Goal: Information Seeking & Learning: Learn about a topic

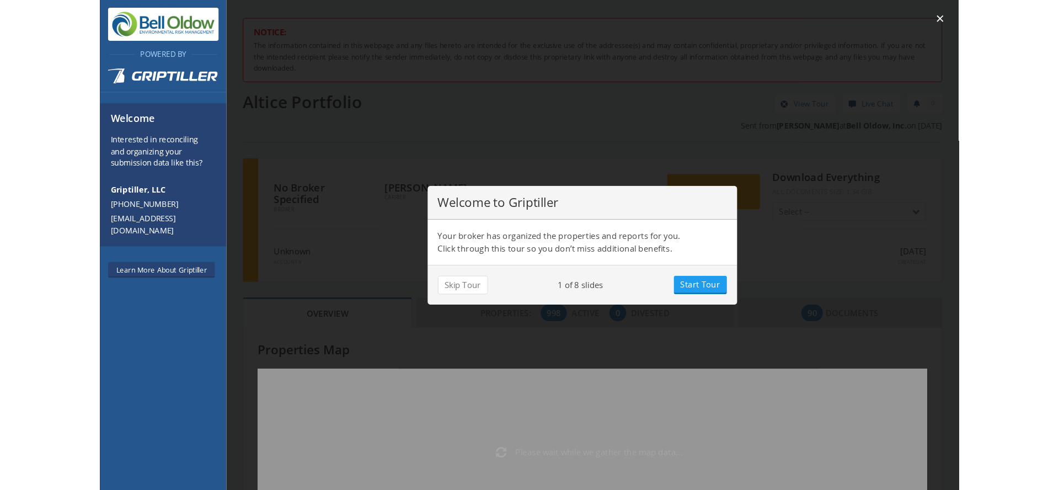
scroll to position [97, 345]
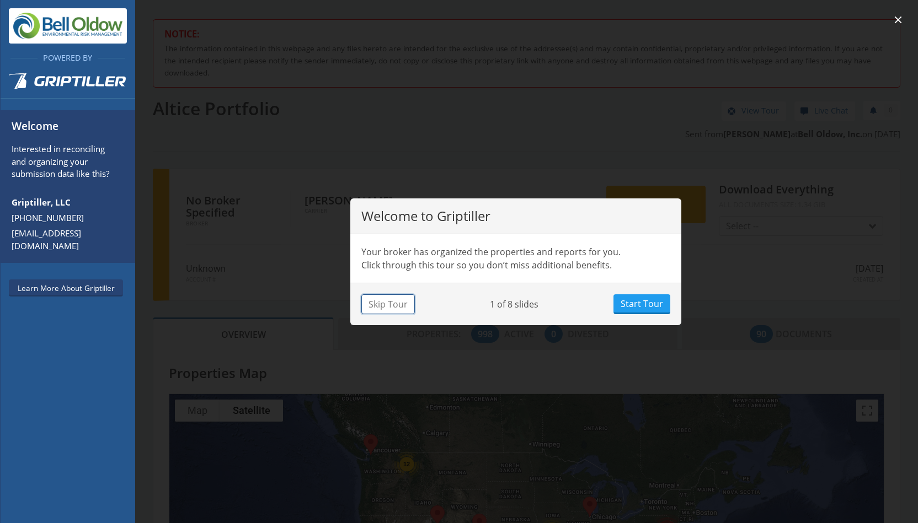
click at [387, 307] on button "Skip Tour" at bounding box center [387, 304] width 53 height 20
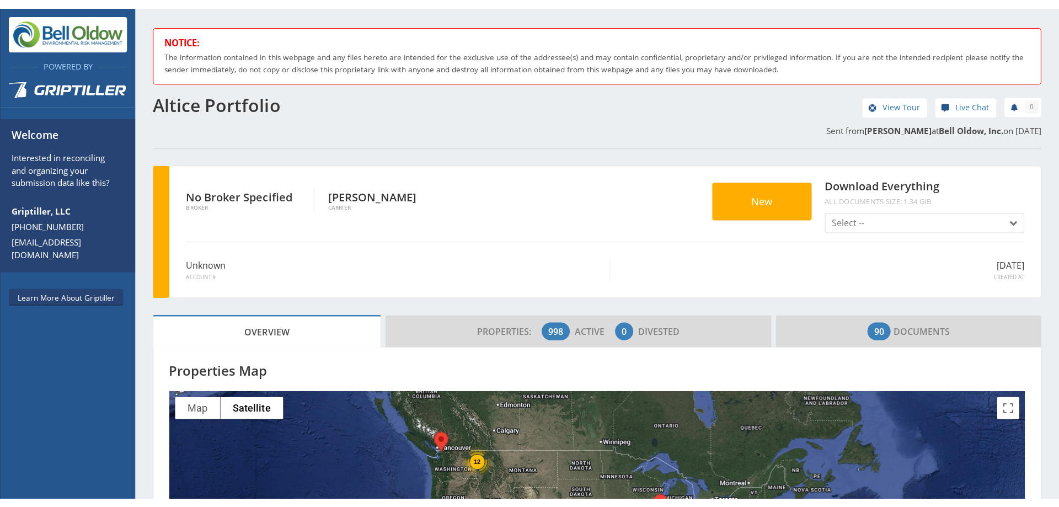
scroll to position [97, 407]
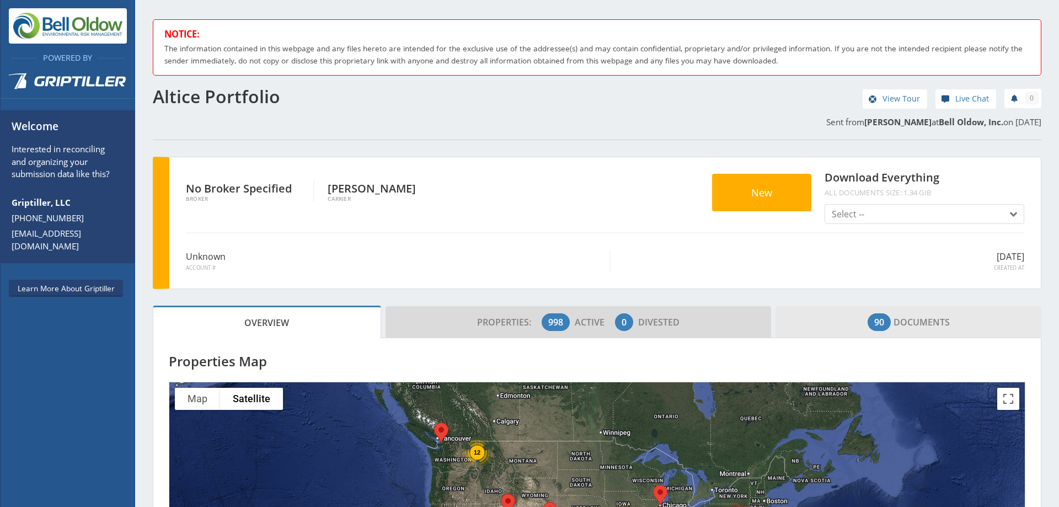
click at [891, 320] on span "90 Documents" at bounding box center [908, 322] width 82 height 22
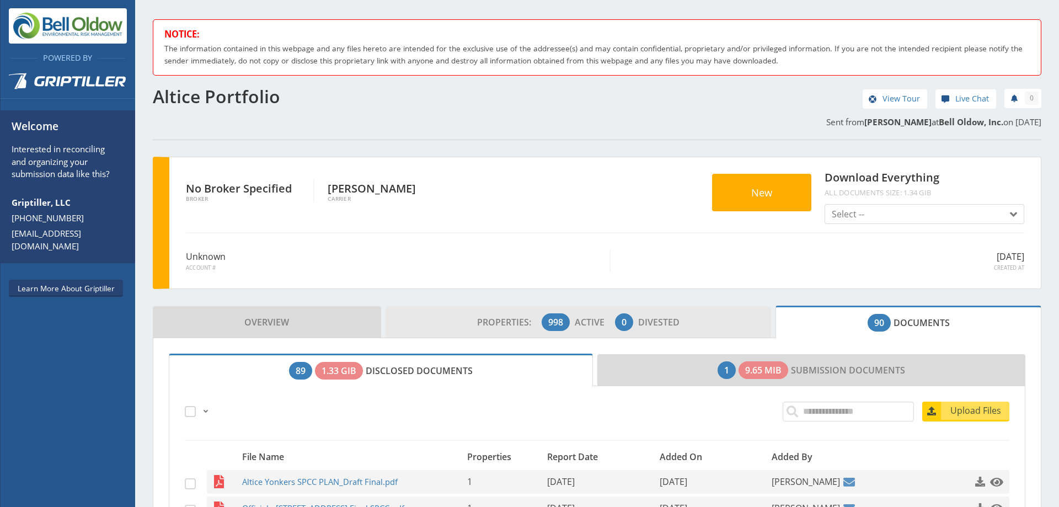
click at [523, 318] on span "Properties:" at bounding box center [508, 322] width 62 height 12
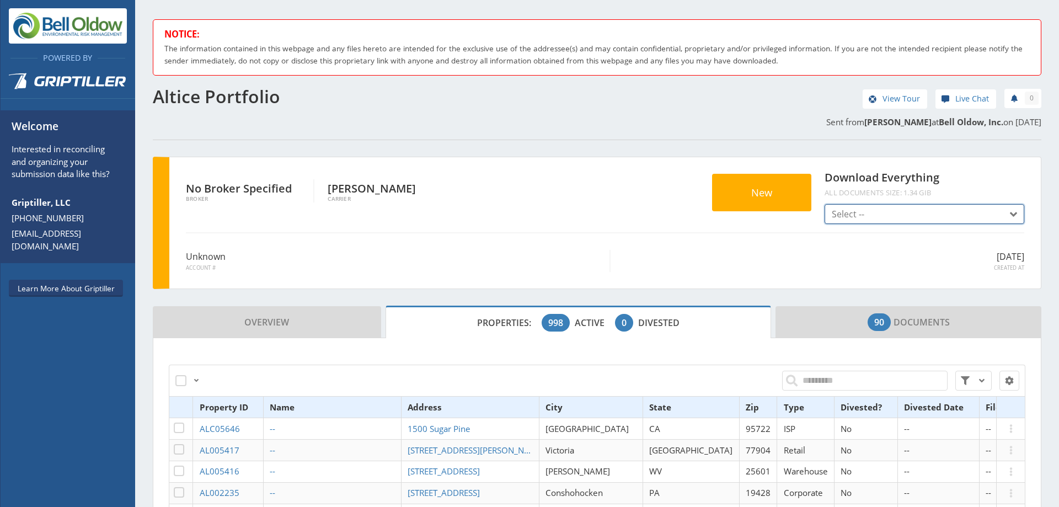
click at [908, 213] on button "Select --" at bounding box center [924, 214] width 200 height 20
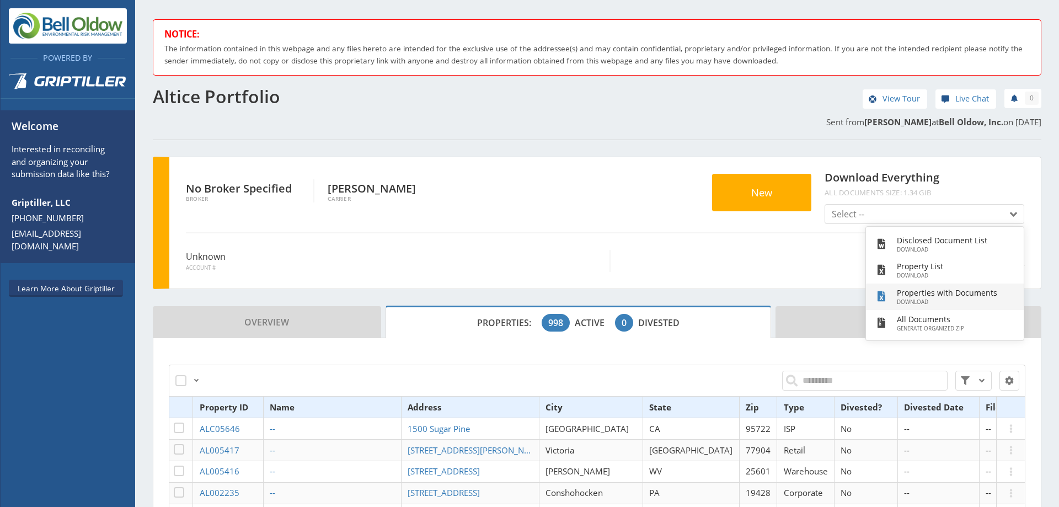
click at [917, 298] on h3 "Properties with Documents" at bounding box center [947, 293] width 100 height 12
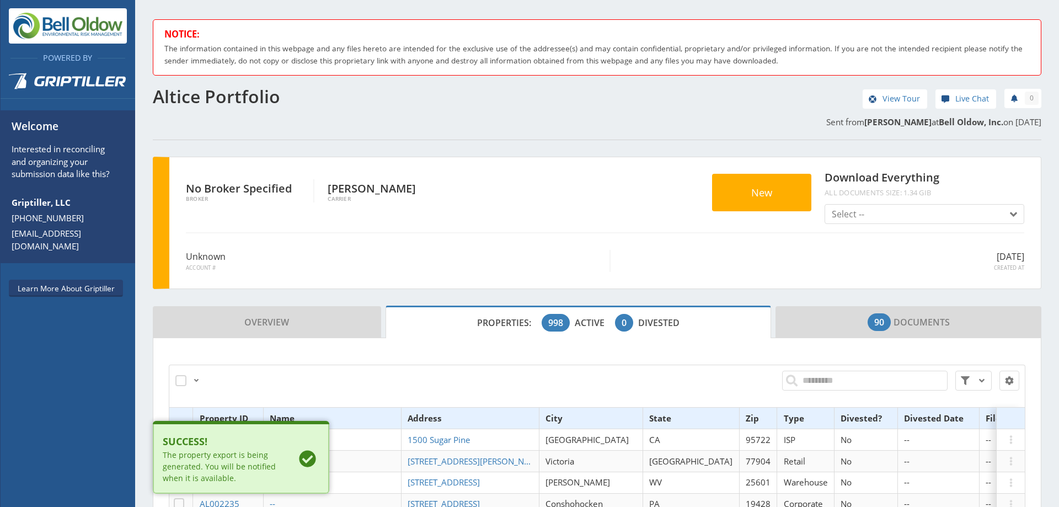
click at [183, 459] on div "The property export is being generated. You will be notified when it is availab…" at bounding box center [221, 466] width 117 height 35
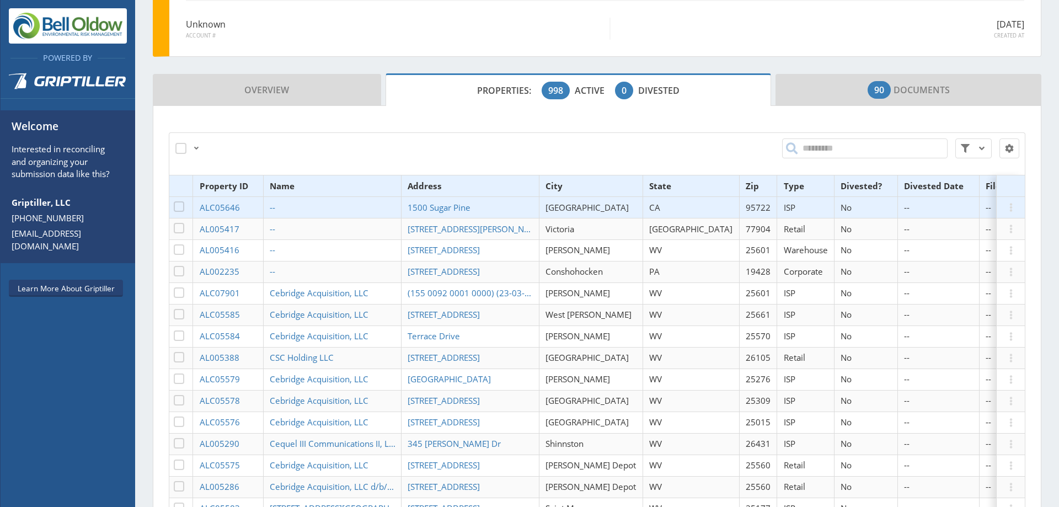
scroll to position [342, 0]
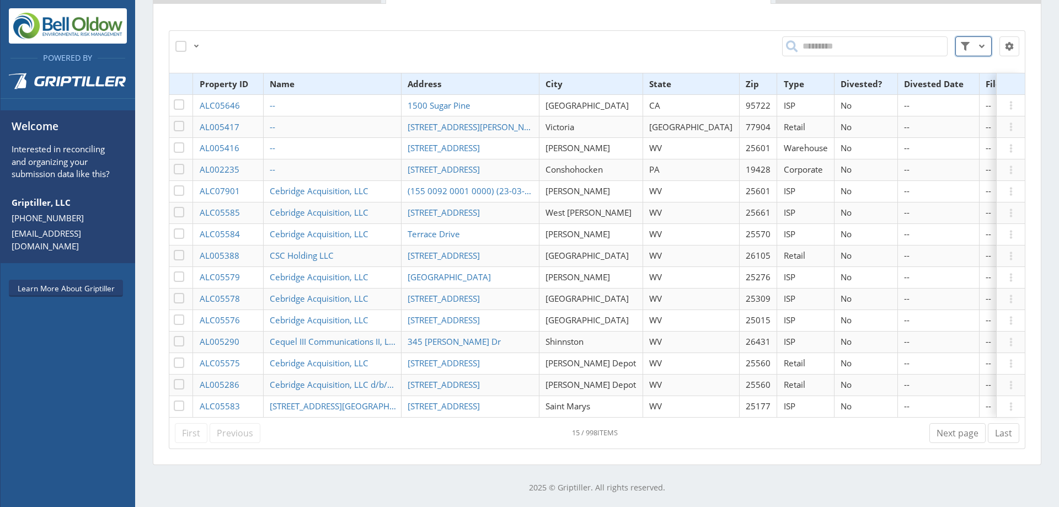
click at [917, 43] on span at bounding box center [981, 46] width 13 height 13
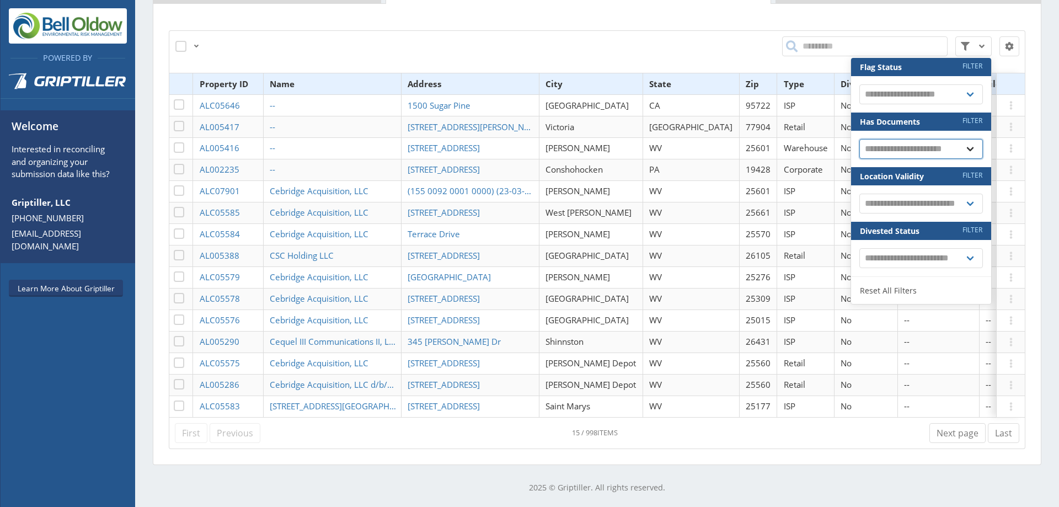
click at [917, 139] on select "**********" at bounding box center [921, 149] width 124 height 20
select select "*"
click at [859, 139] on select "**********" at bounding box center [921, 149] width 124 height 20
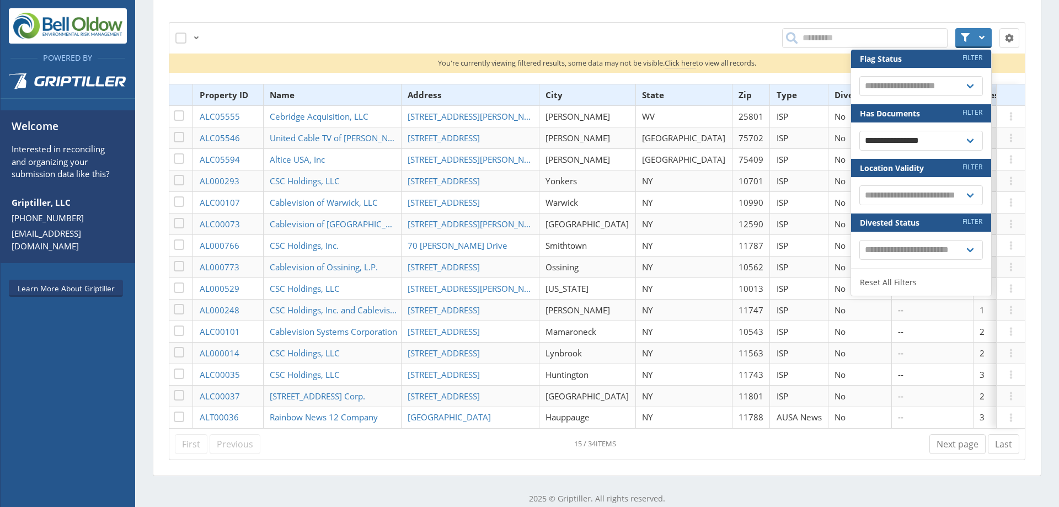
click at [720, 31] on div "**********" at bounding box center [776, 38] width 500 height 33
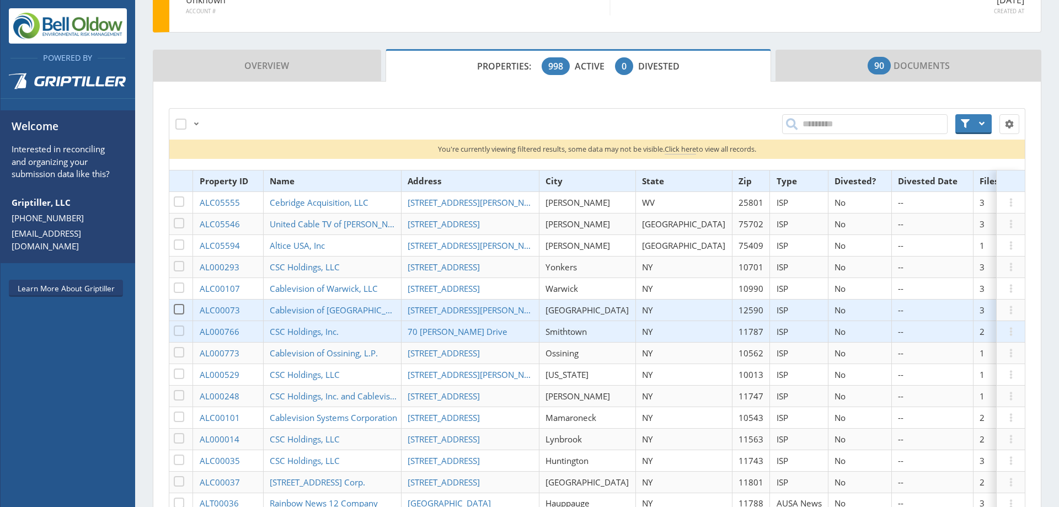
scroll to position [232, 0]
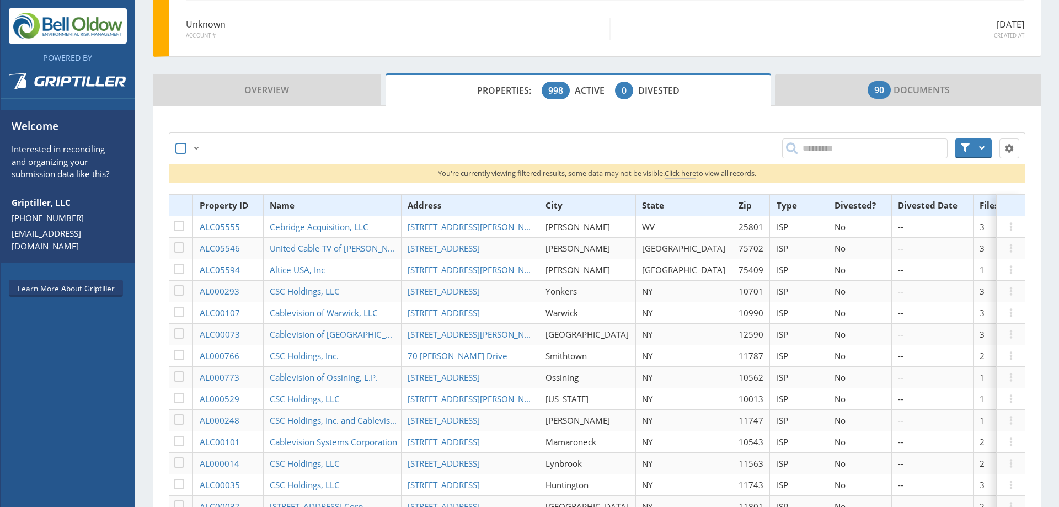
click at [178, 147] on span at bounding box center [180, 148] width 11 height 11
click at [217, 146] on span "Actions" at bounding box center [226, 148] width 31 height 13
click at [279, 171] on link "Export Selected as CSV" at bounding box center [266, 174] width 124 height 18
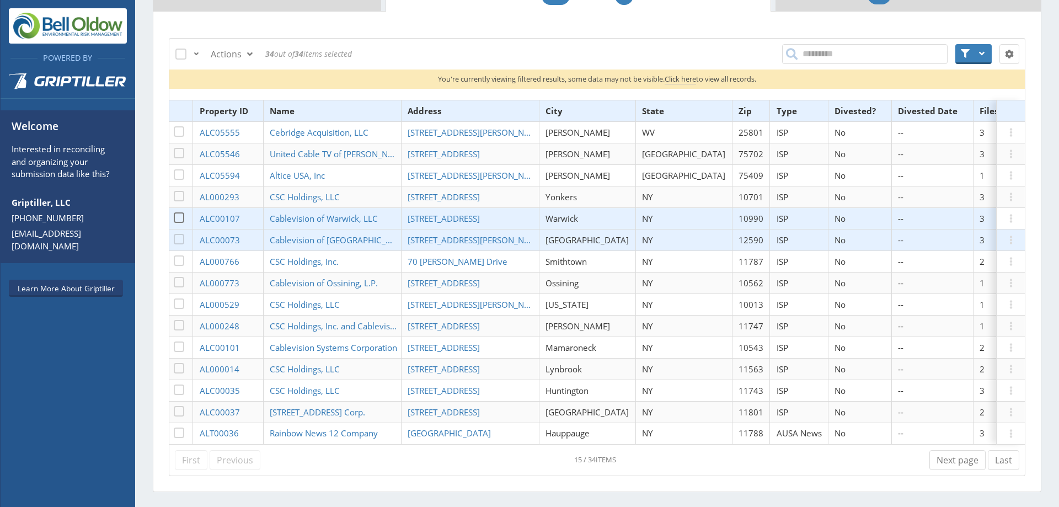
scroll to position [307, 0]
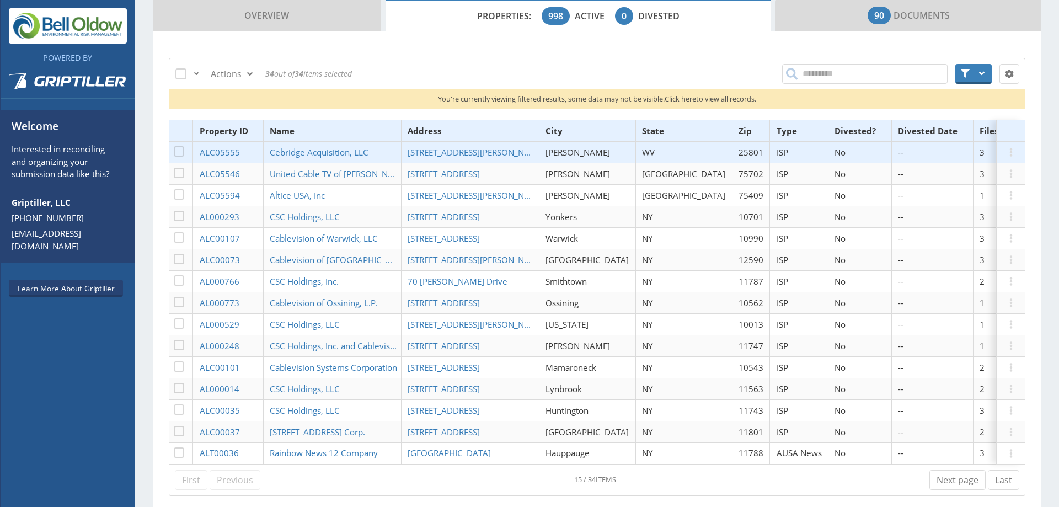
click at [636, 131] on th "State" at bounding box center [683, 131] width 97 height 22
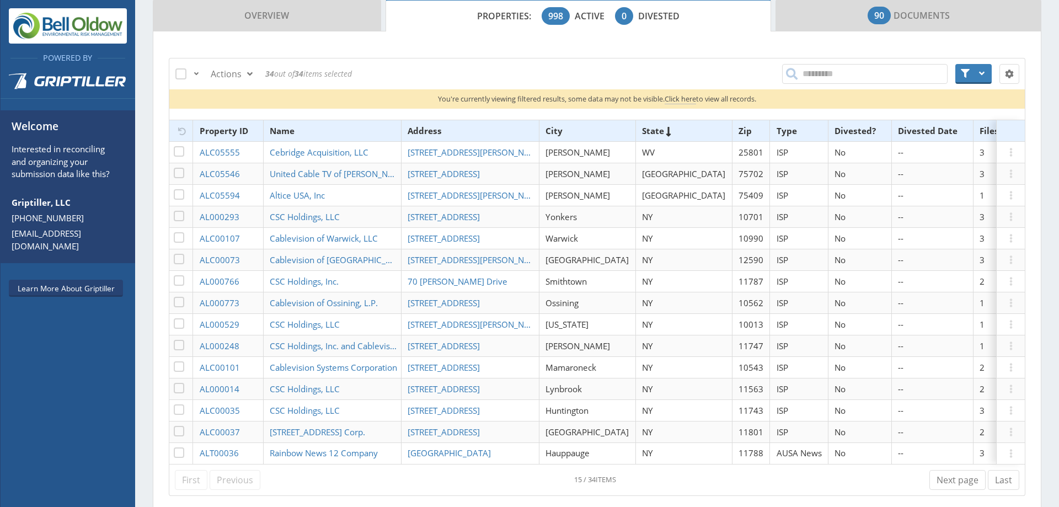
click at [639, 133] on th "State" at bounding box center [683, 131] width 97 height 22
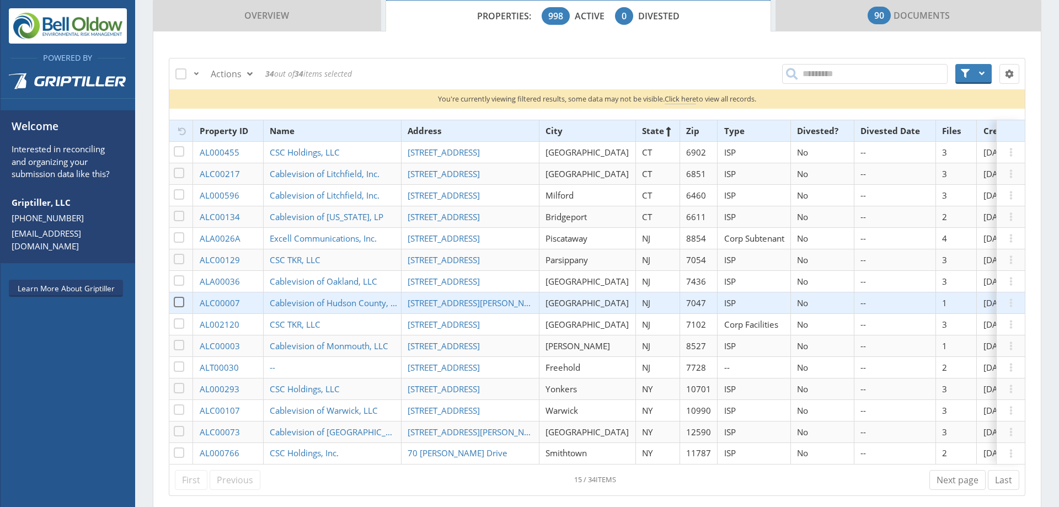
click at [642, 304] on span "NJ" at bounding box center [646, 302] width 8 height 11
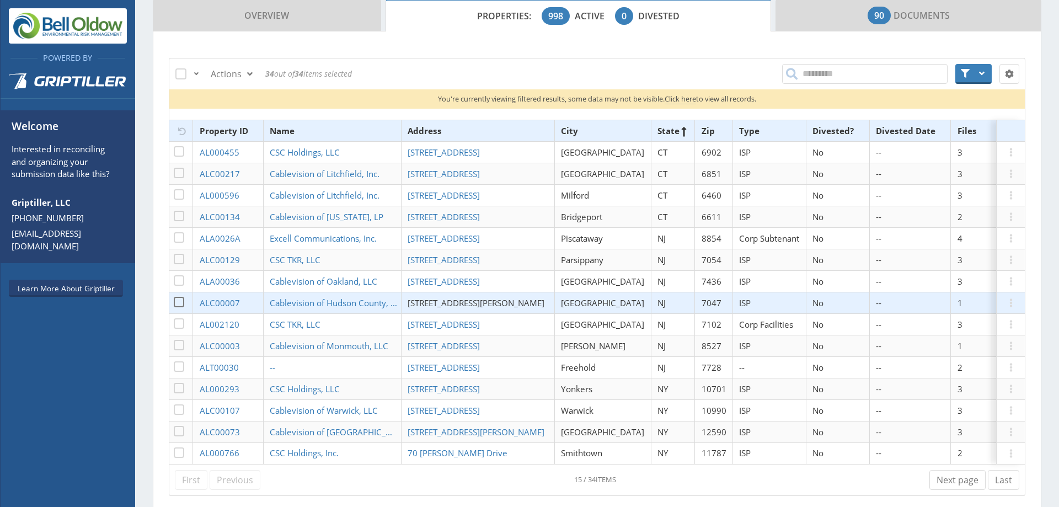
click at [460, 301] on span "[STREET_ADDRESS][PERSON_NAME]" at bounding box center [476, 302] width 137 height 11
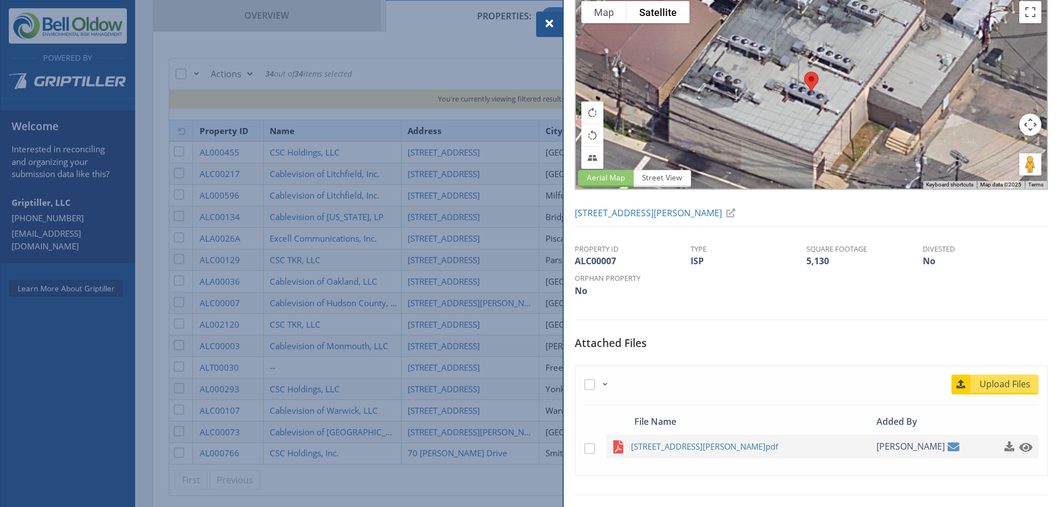
scroll to position [122, 0]
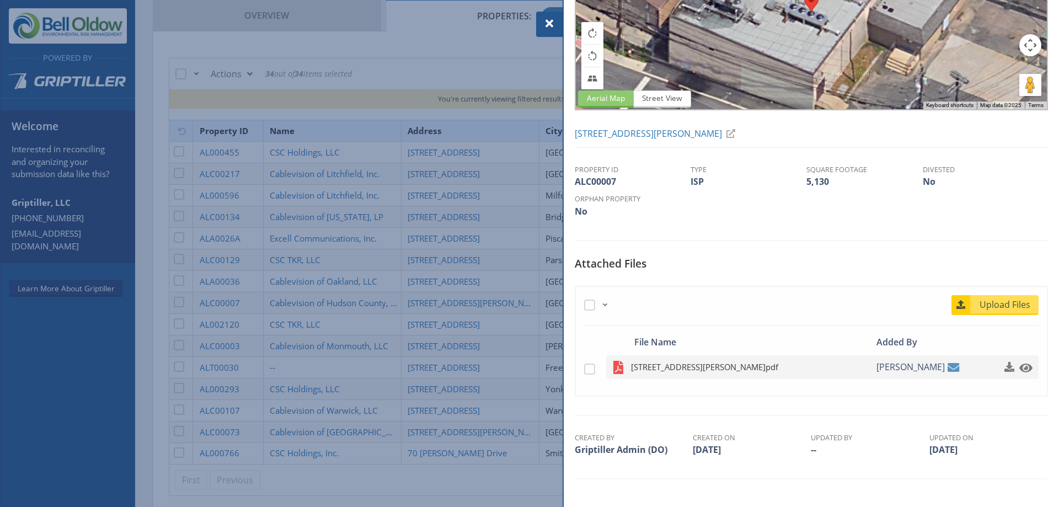
click at [727, 366] on span "[STREET_ADDRESS][PERSON_NAME]pdf" at bounding box center [739, 367] width 216 height 14
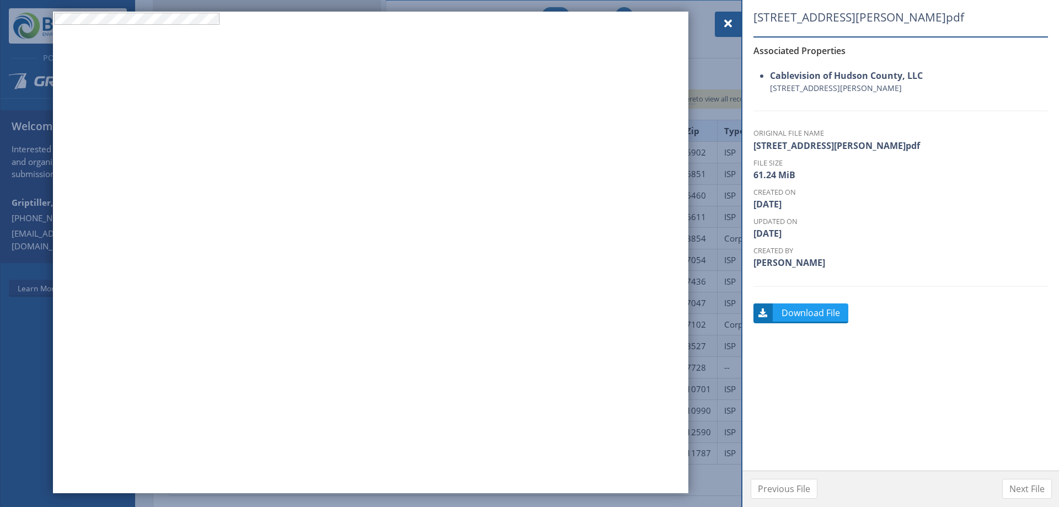
click at [735, 24] on div at bounding box center [728, 24] width 26 height 25
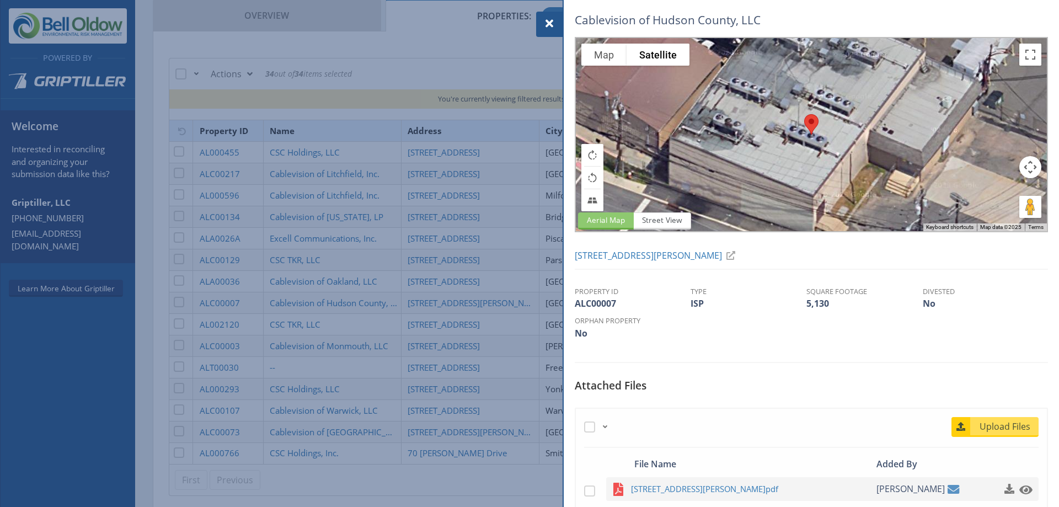
click at [557, 25] on div at bounding box center [549, 24] width 26 height 25
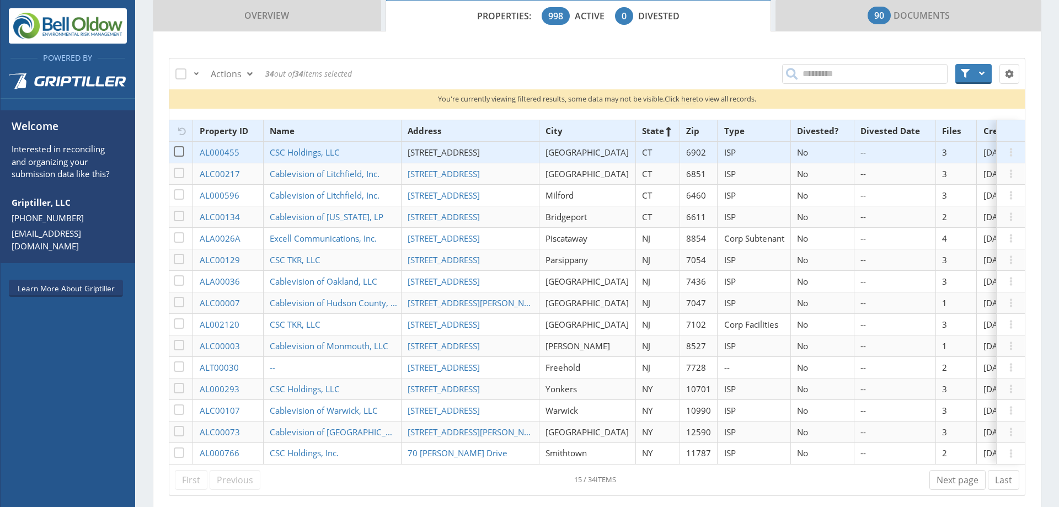
click at [474, 153] on span "[STREET_ADDRESS]" at bounding box center [444, 152] width 72 height 11
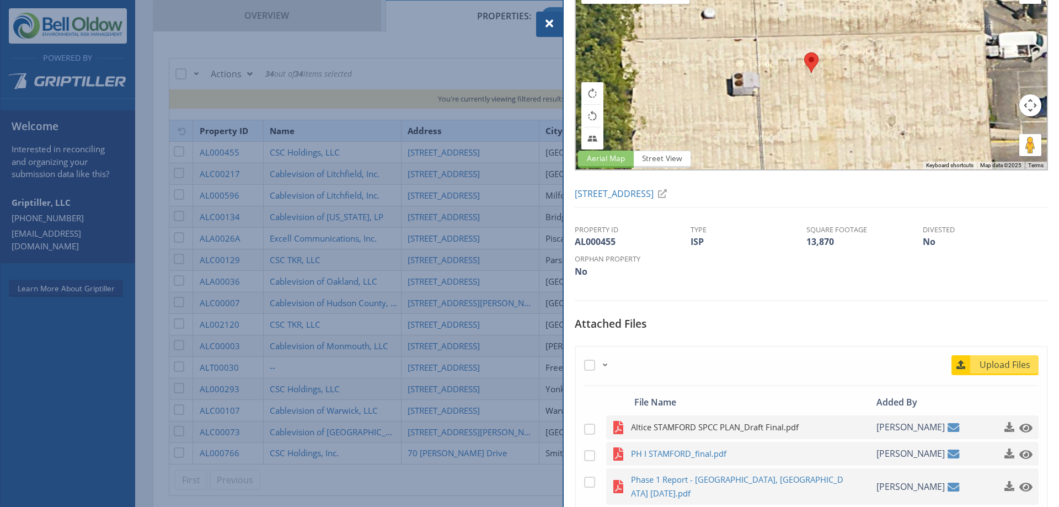
scroll to position [173, 0]
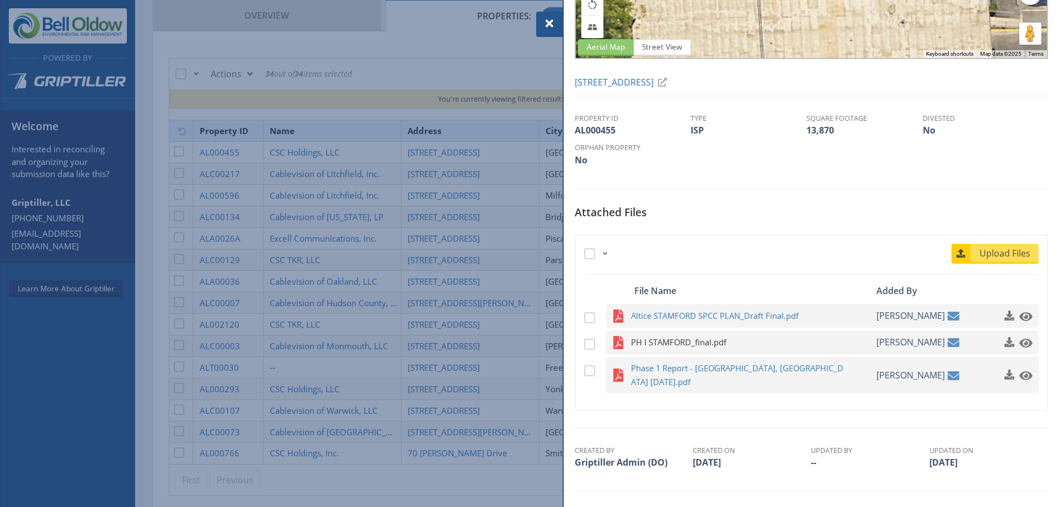
click at [695, 345] on span "PH I STAMFORD_final.pdf" at bounding box center [739, 342] width 216 height 14
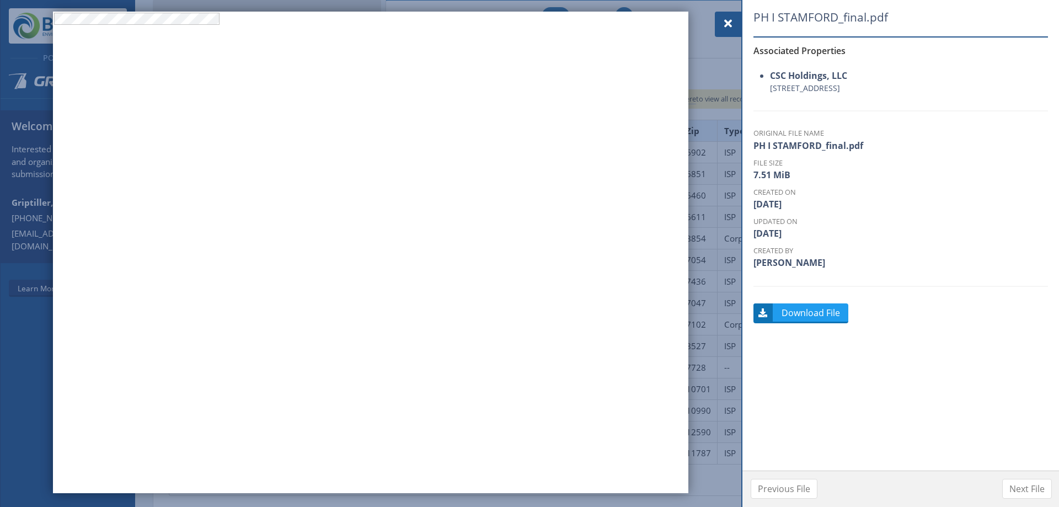
click at [735, 23] on div at bounding box center [728, 24] width 26 height 25
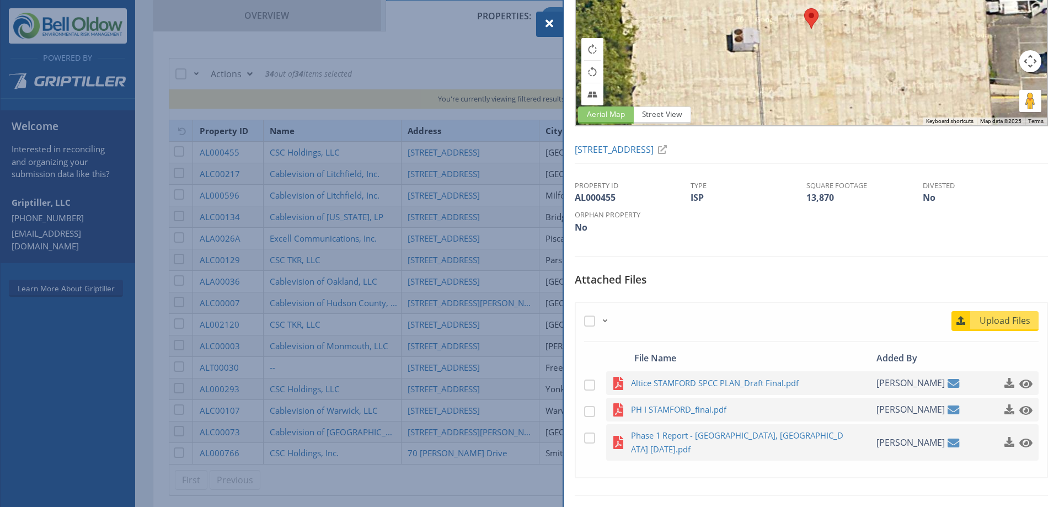
scroll to position [110, 0]
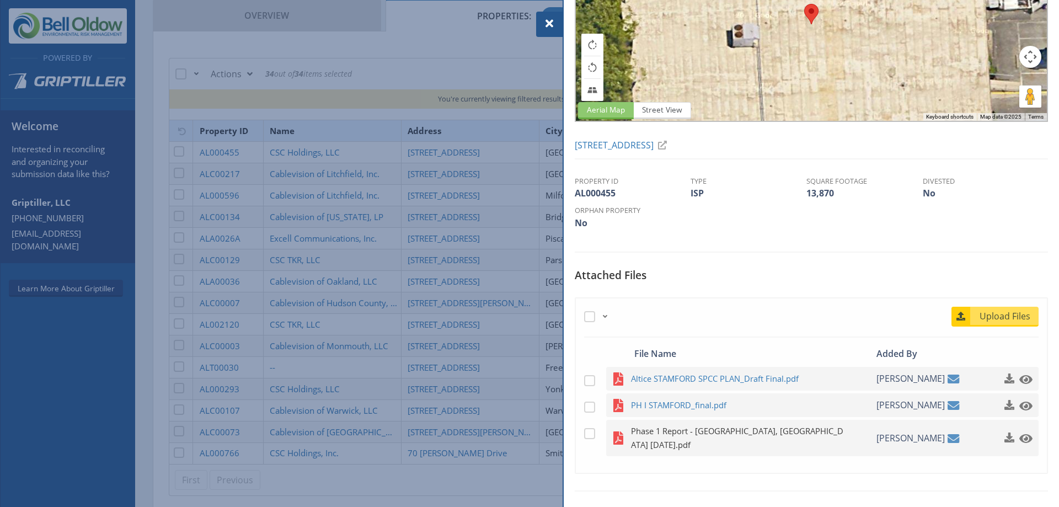
click at [755, 434] on span "Phase 1 Report - [GEOGRAPHIC_DATA], [GEOGRAPHIC_DATA] [DATE].pdf" at bounding box center [739, 438] width 216 height 28
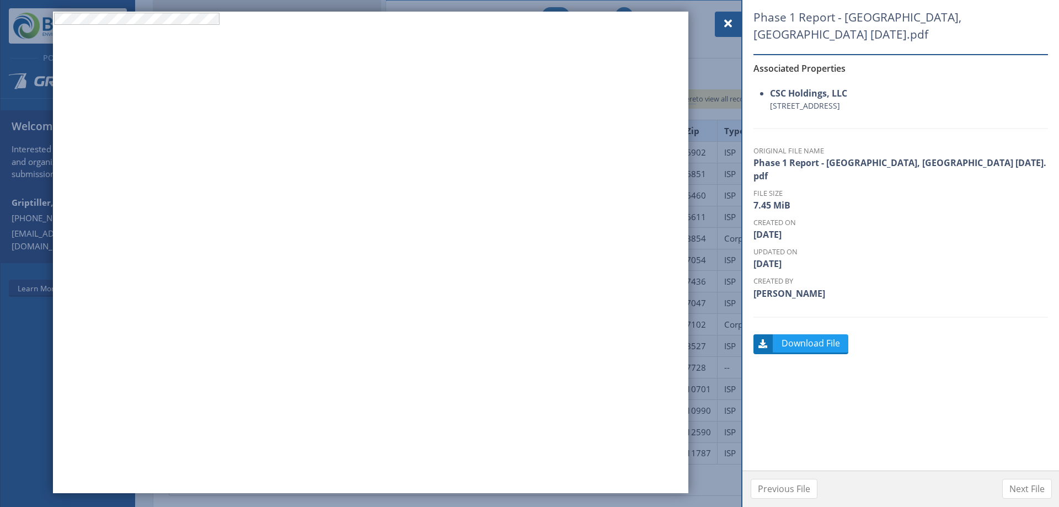
click at [723, 22] on span at bounding box center [727, 23] width 13 height 13
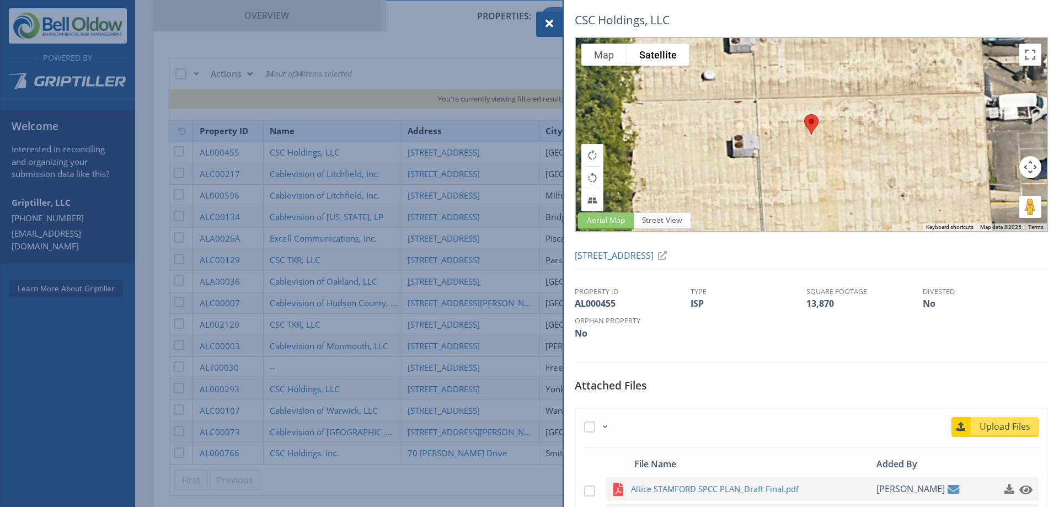
click at [547, 20] on span at bounding box center [549, 23] width 13 height 13
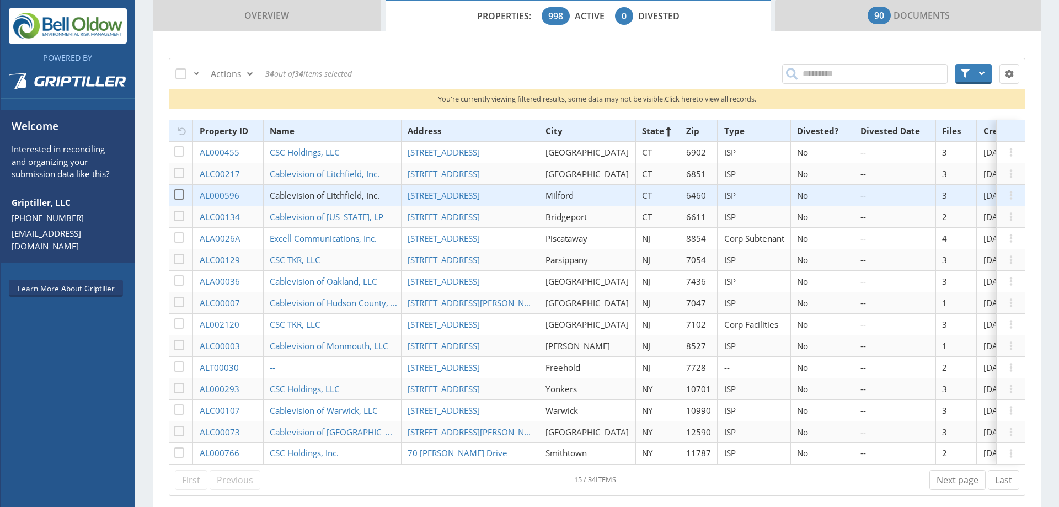
click at [345, 193] on span "Cablevision of Litchfield, Inc." at bounding box center [325, 195] width 110 height 11
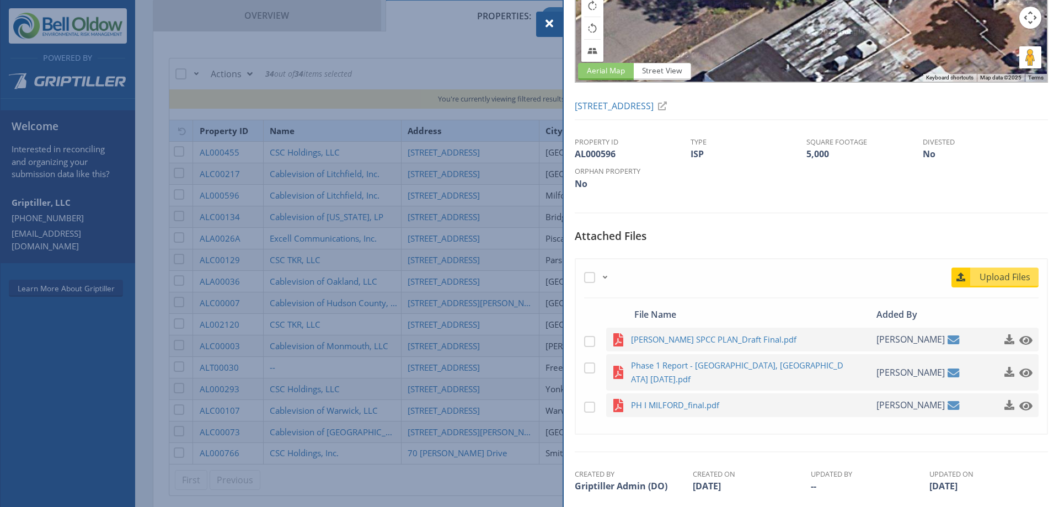
scroll to position [165, 0]
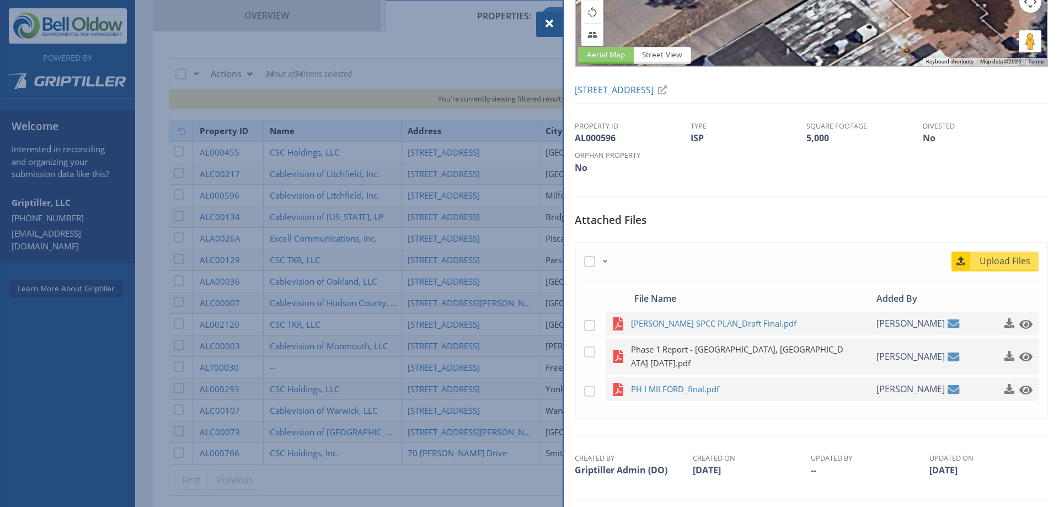
click at [680, 350] on span "Phase 1 Report - [GEOGRAPHIC_DATA], [GEOGRAPHIC_DATA] [DATE].pdf" at bounding box center [739, 356] width 216 height 28
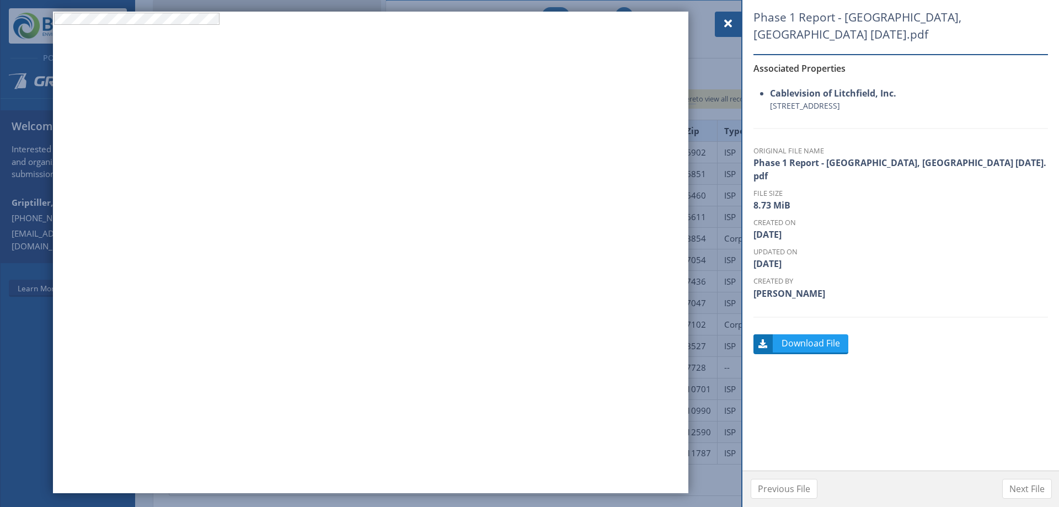
click at [727, 23] on span at bounding box center [727, 23] width 13 height 13
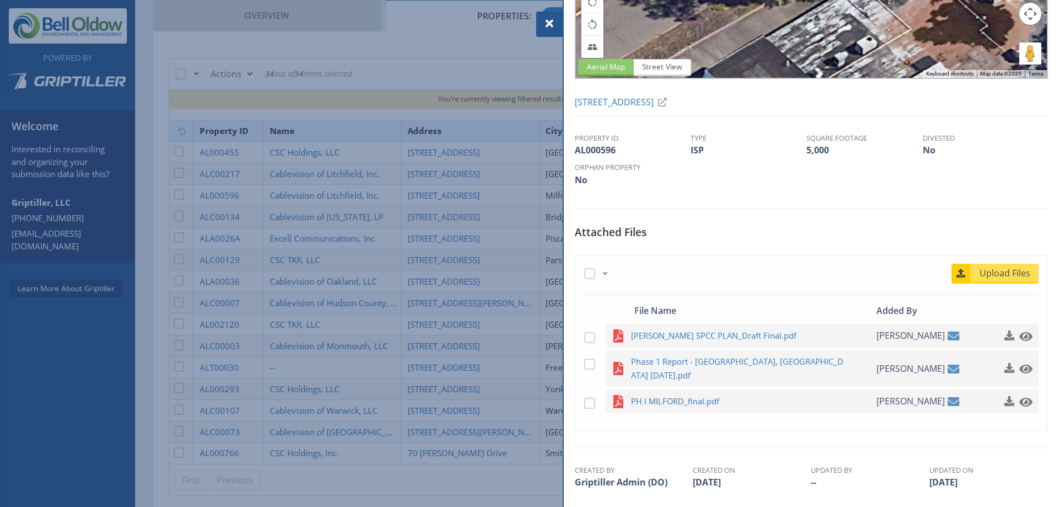
scroll to position [173, 0]
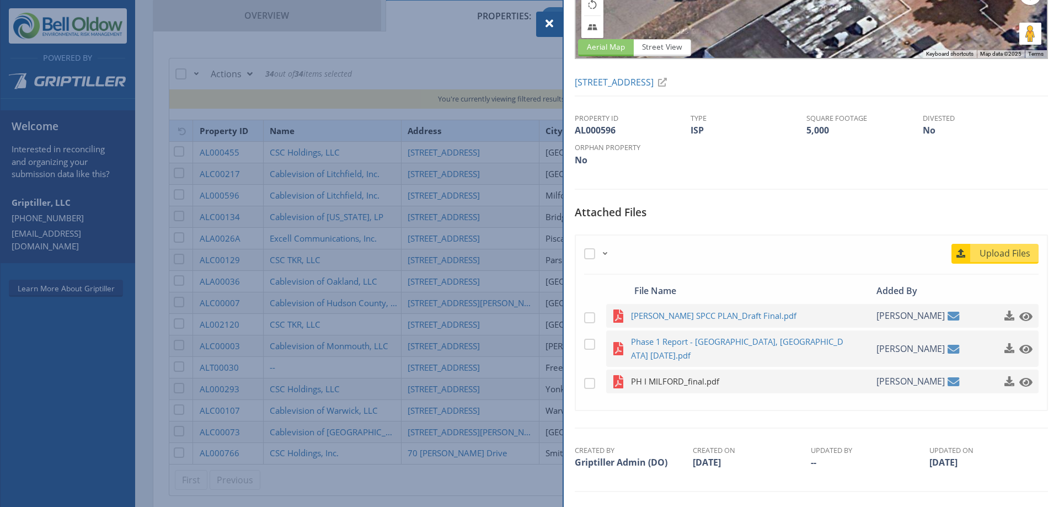
click at [700, 374] on span "PH I MILFORD_final.pdf" at bounding box center [739, 381] width 216 height 14
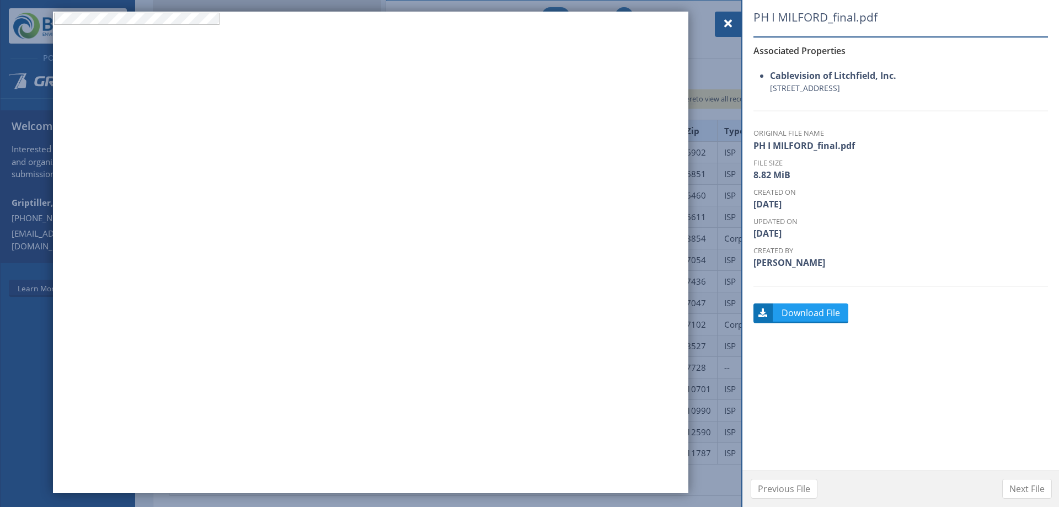
click at [731, 18] on span at bounding box center [727, 23] width 13 height 13
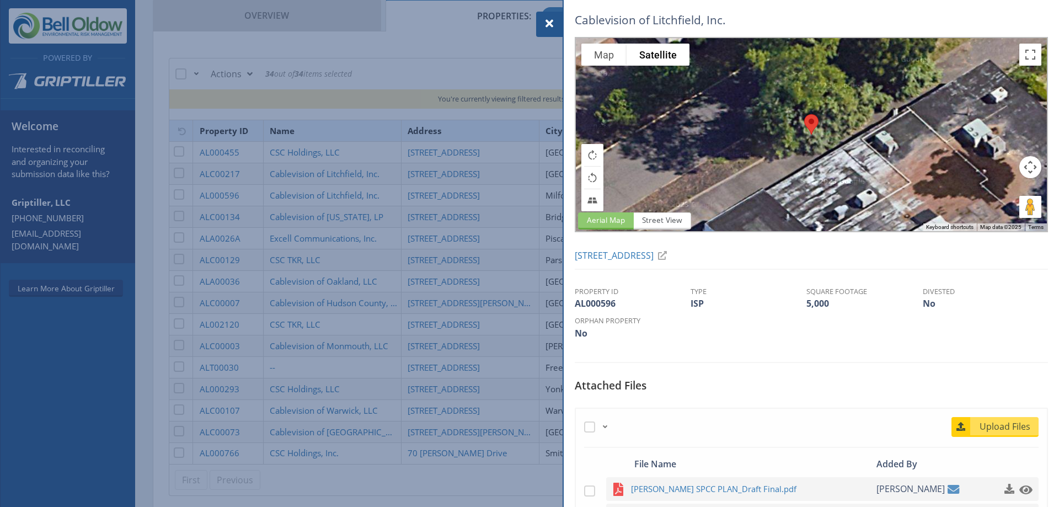
click at [544, 21] on span at bounding box center [549, 23] width 13 height 13
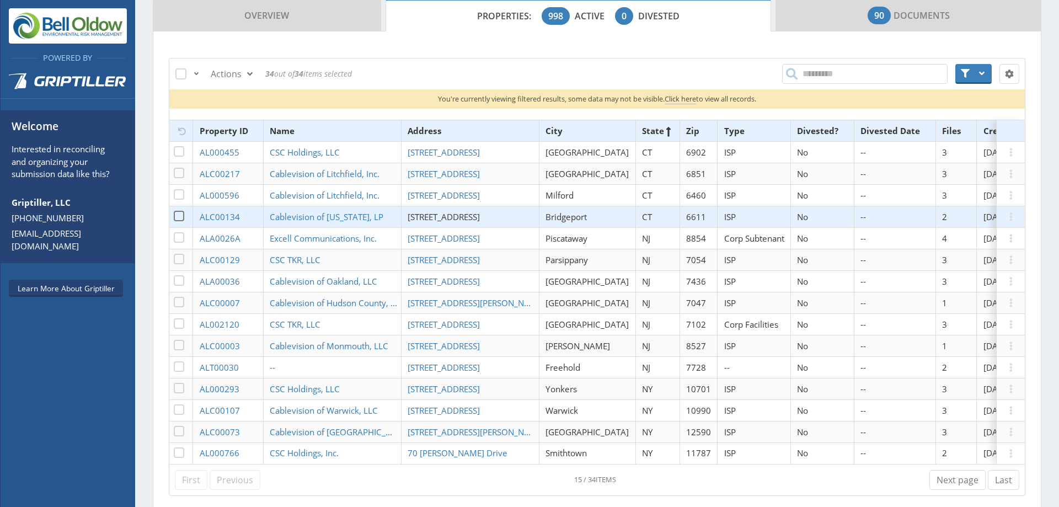
click at [455, 215] on span "[STREET_ADDRESS]" at bounding box center [444, 216] width 72 height 11
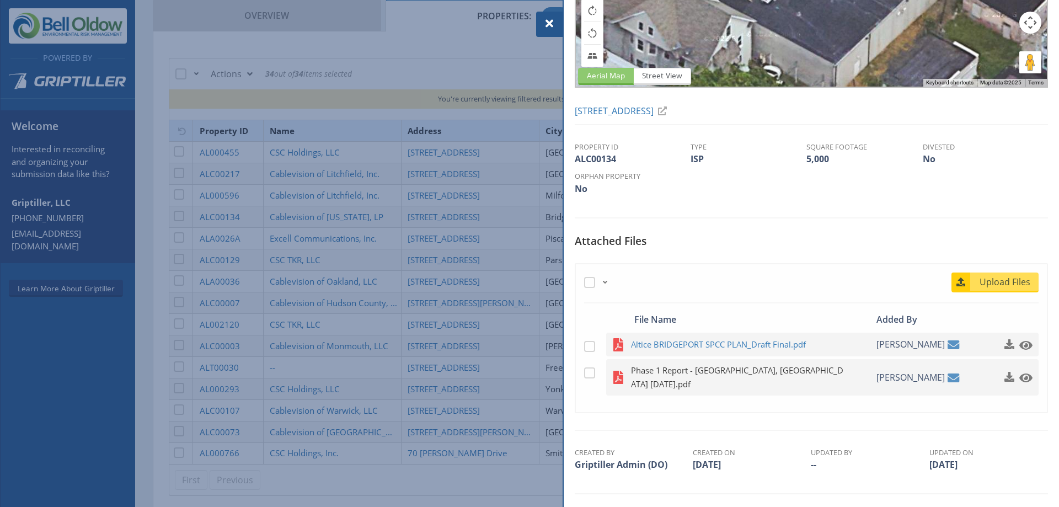
scroll to position [147, 0]
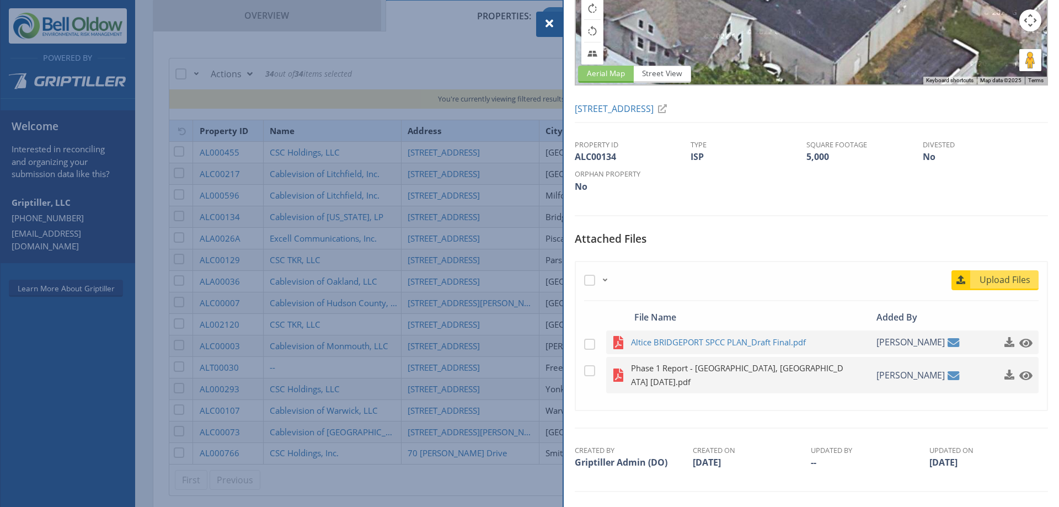
click at [749, 368] on span "Phase 1 Report - [GEOGRAPHIC_DATA], [GEOGRAPHIC_DATA] [DATE].pdf" at bounding box center [739, 375] width 216 height 28
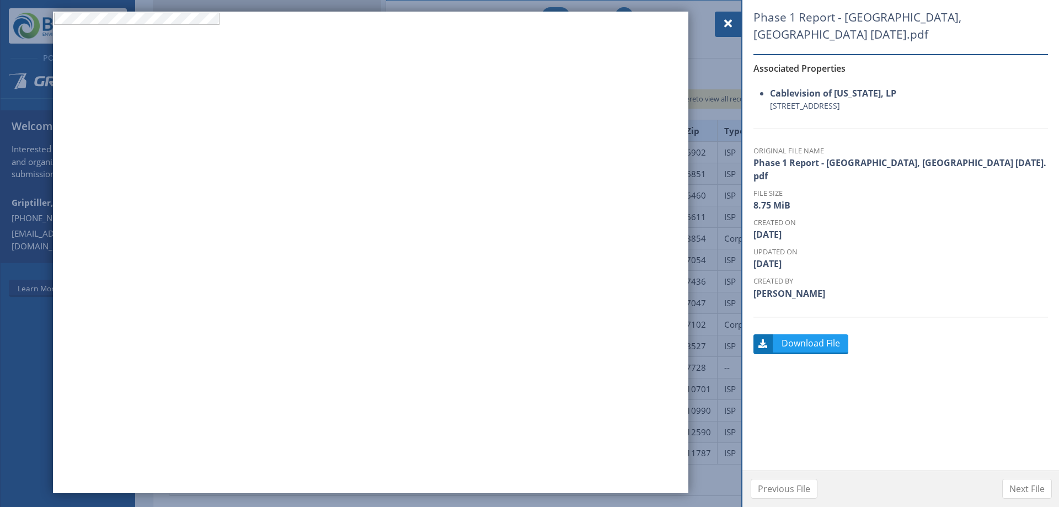
click at [723, 17] on div at bounding box center [728, 24] width 26 height 25
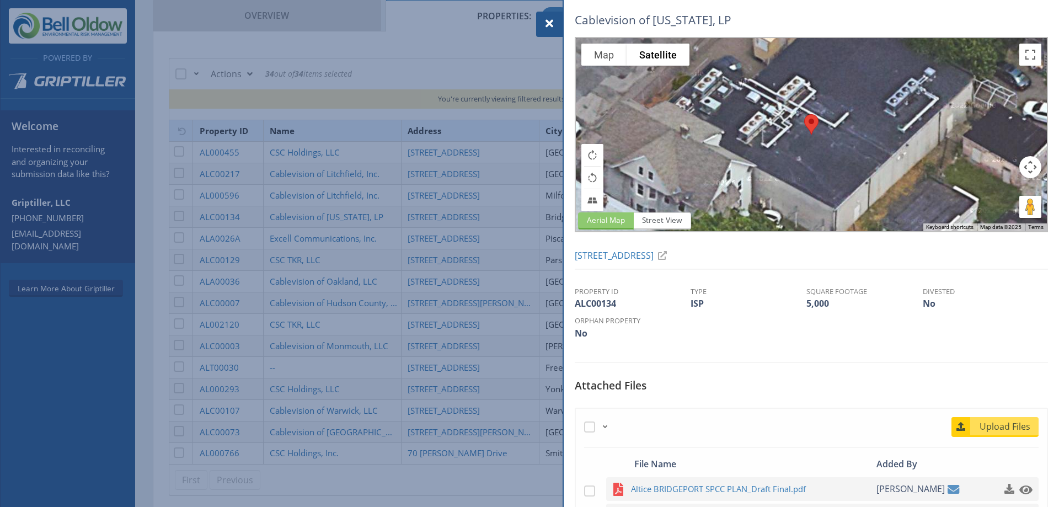
click at [557, 27] on div at bounding box center [549, 24] width 26 height 25
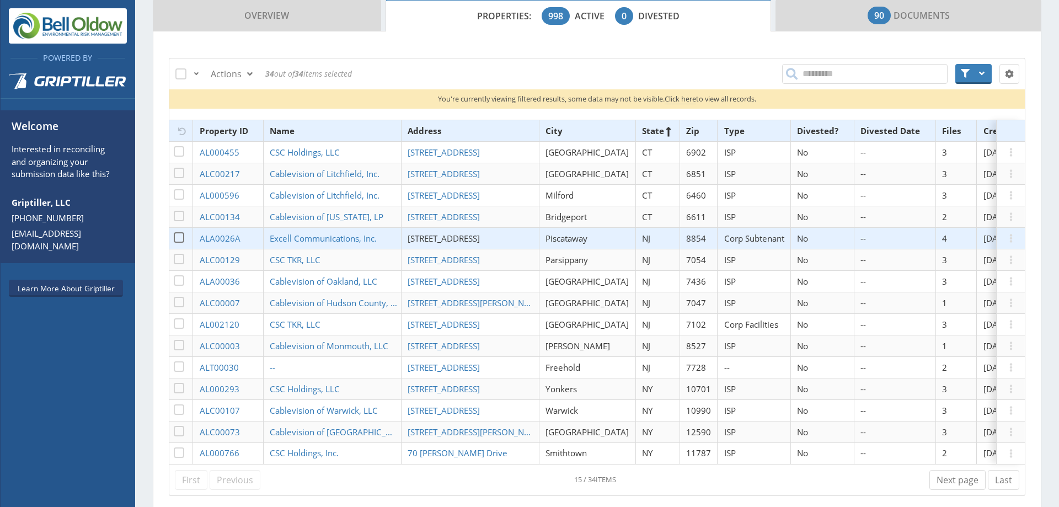
click at [464, 238] on span "[STREET_ADDRESS]" at bounding box center [444, 238] width 72 height 11
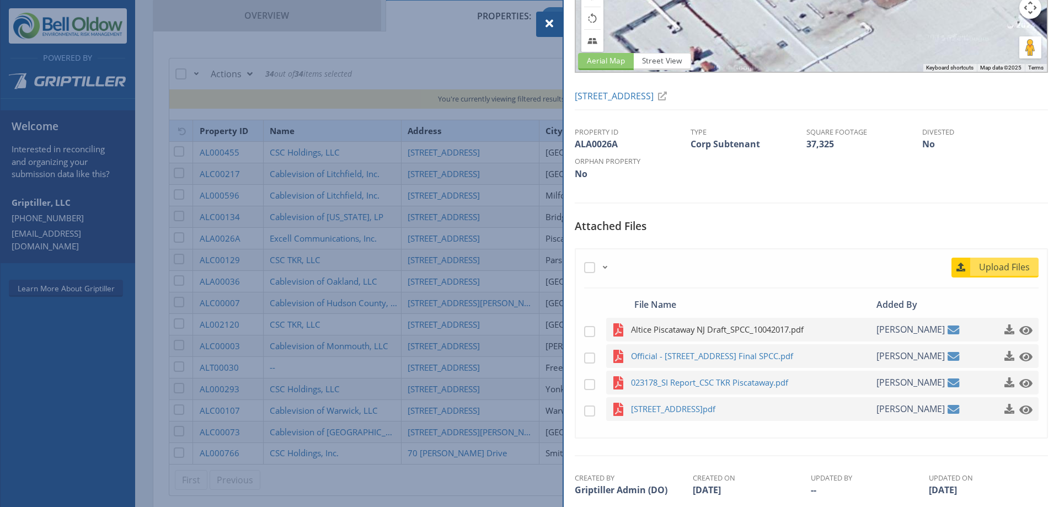
scroll to position [165, 0]
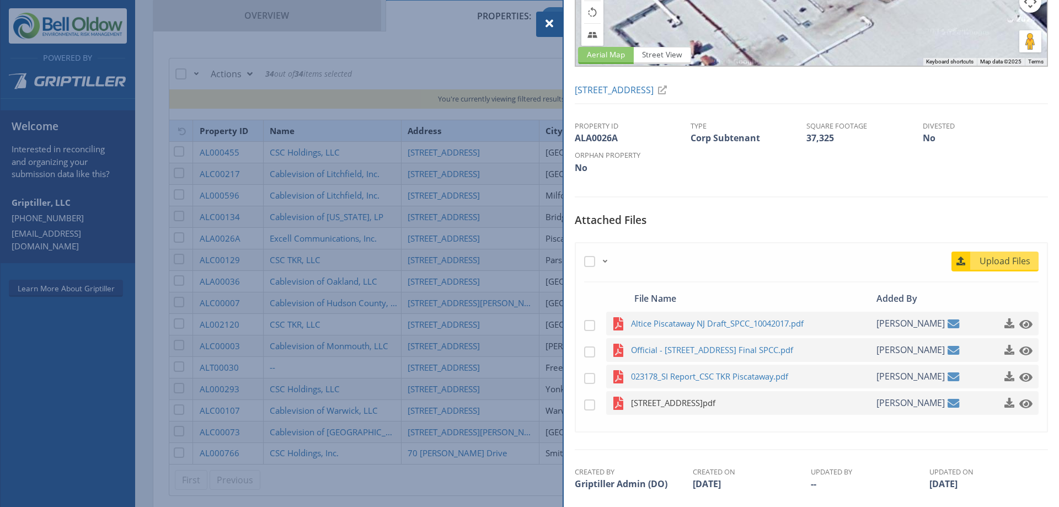
click at [721, 410] on span "[STREET_ADDRESS]pdf" at bounding box center [739, 403] width 216 height 14
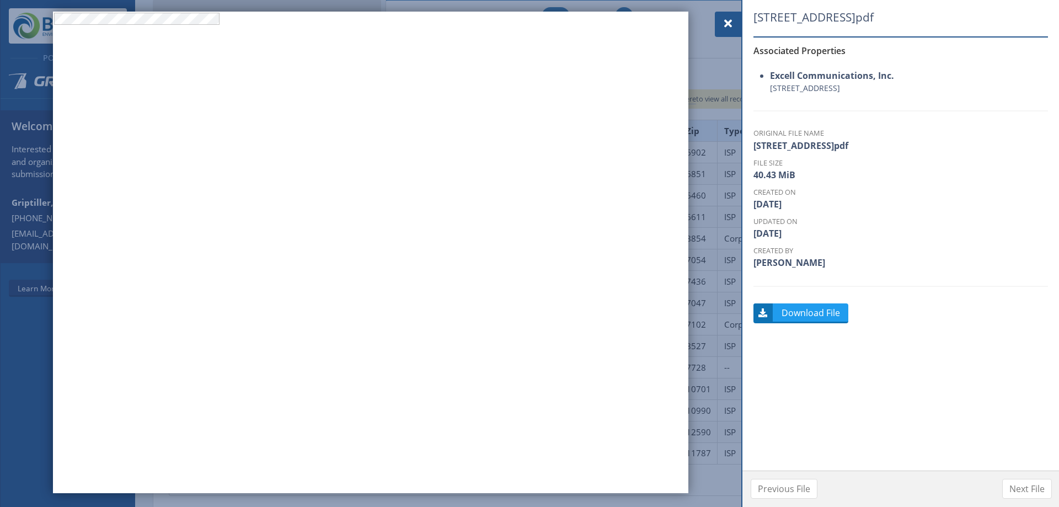
click at [728, 28] on span at bounding box center [727, 23] width 13 height 13
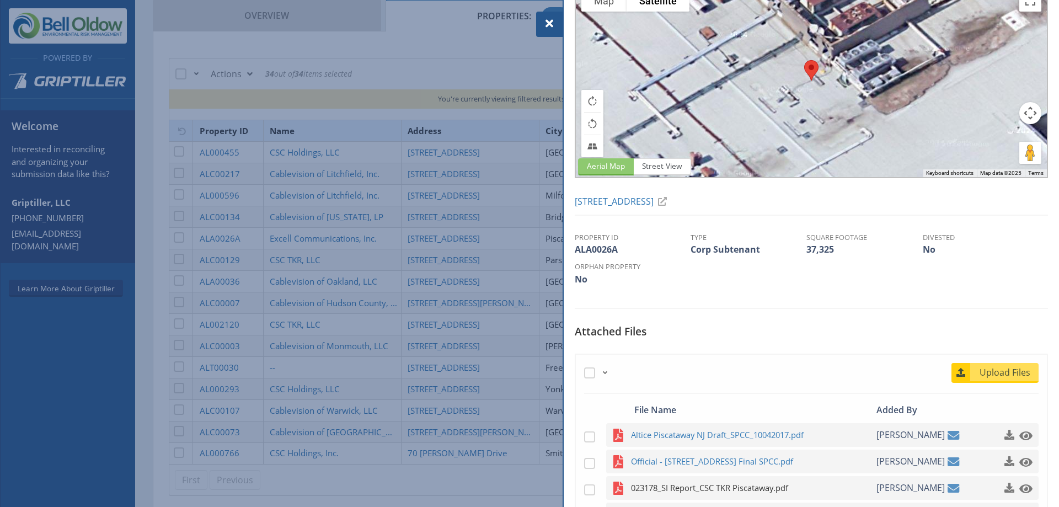
scroll to position [212, 0]
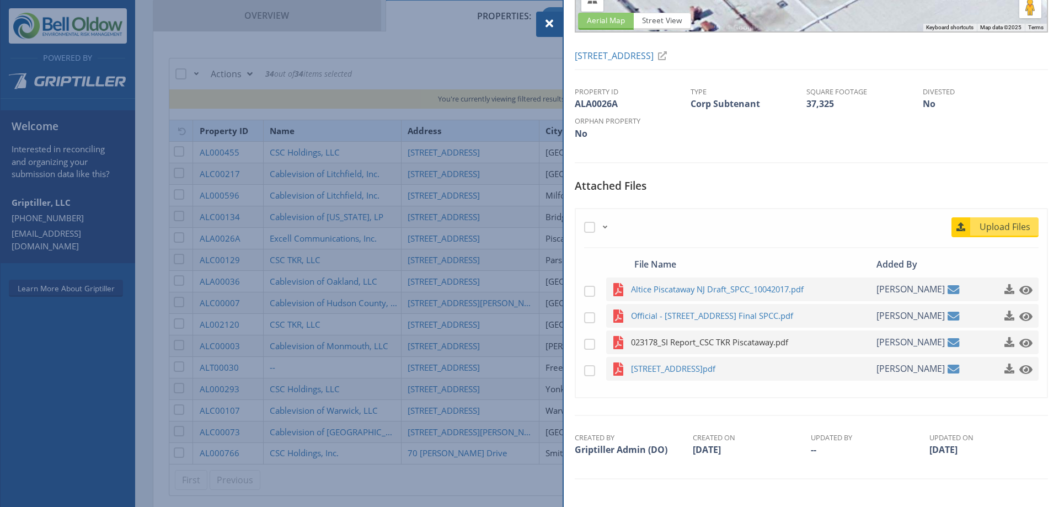
click at [737, 342] on span "023178_SI Report_CSC TKR Piscataway.pdf" at bounding box center [739, 342] width 216 height 14
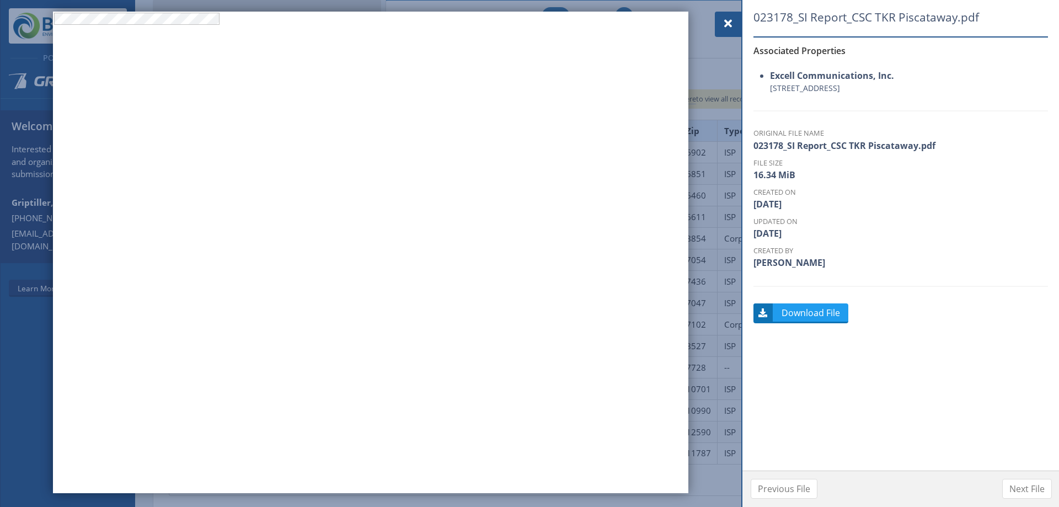
click at [723, 19] on span at bounding box center [727, 23] width 13 height 13
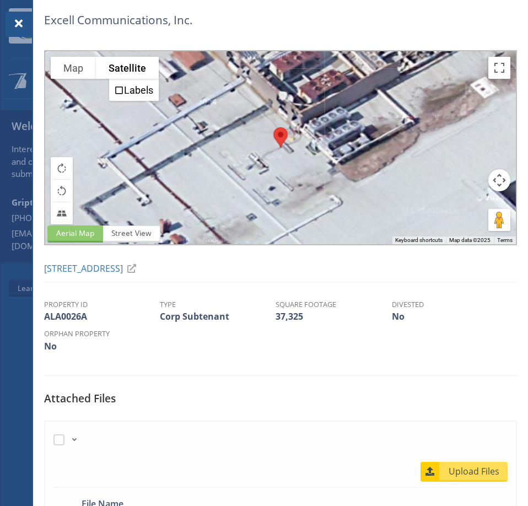
click at [18, 21] on span at bounding box center [18, 23] width 13 height 13
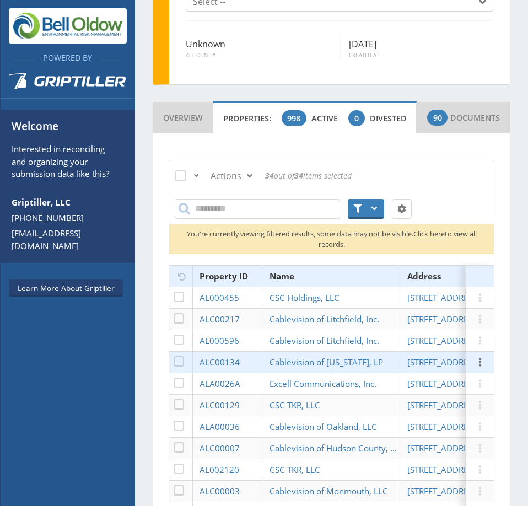
scroll to position [417, 0]
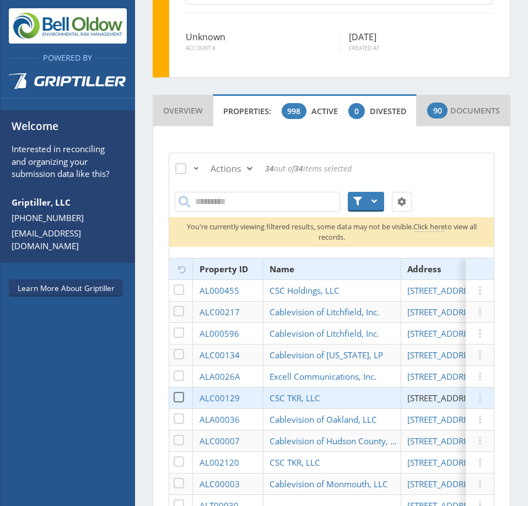
click at [419, 404] on span "[STREET_ADDRESS]" at bounding box center [444, 398] width 72 height 11
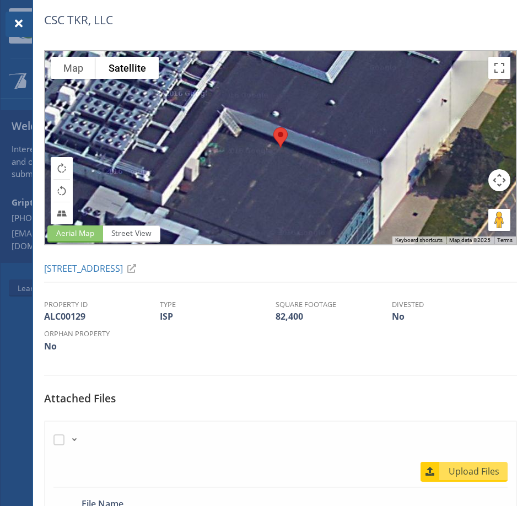
scroll to position [214, 0]
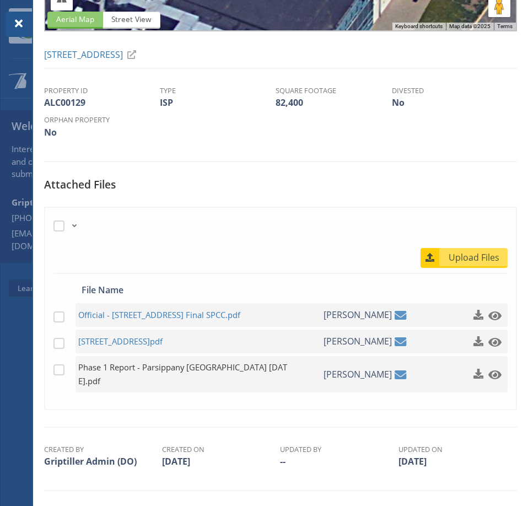
click at [179, 365] on span "Phase 1 Report - Parsippany [GEOGRAPHIC_DATA] [DATE].pdf" at bounding box center [186, 375] width 216 height 28
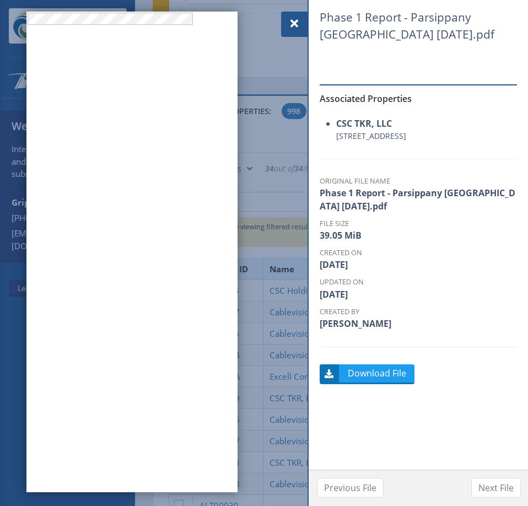
click at [291, 22] on span at bounding box center [294, 23] width 13 height 13
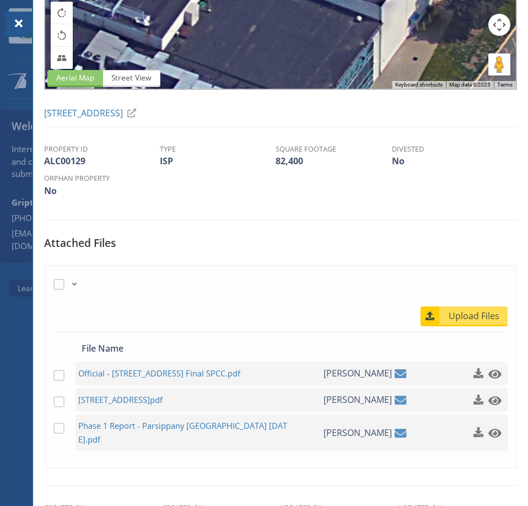
scroll to position [214, 0]
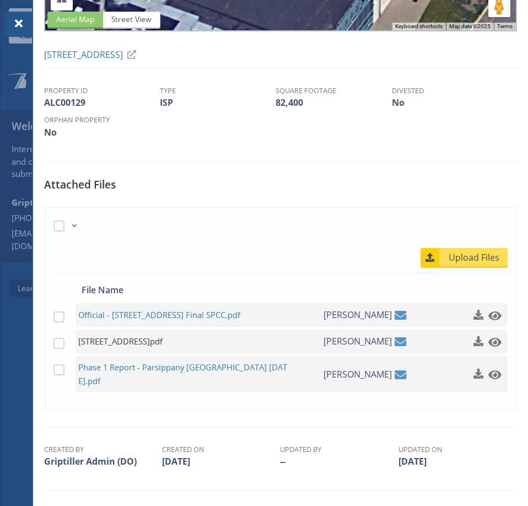
click at [180, 341] on span "[STREET_ADDRESS]pdf" at bounding box center [186, 342] width 216 height 14
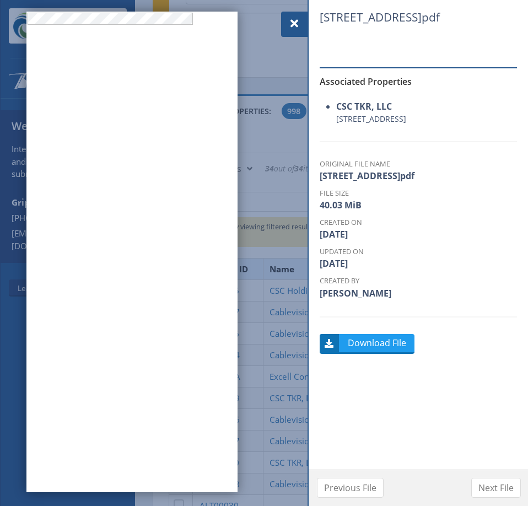
click at [297, 24] on span at bounding box center [294, 23] width 13 height 13
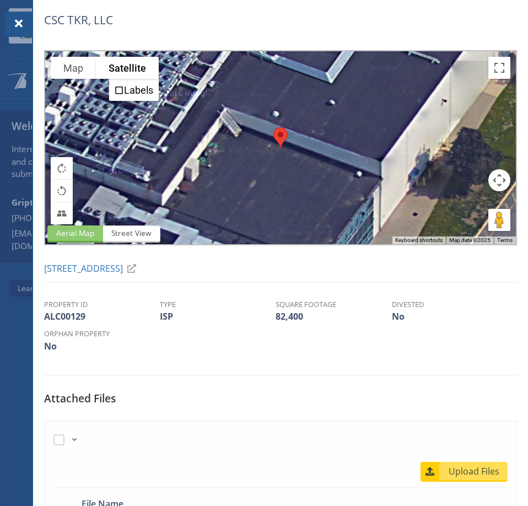
click at [10, 24] on div at bounding box center [19, 24] width 26 height 25
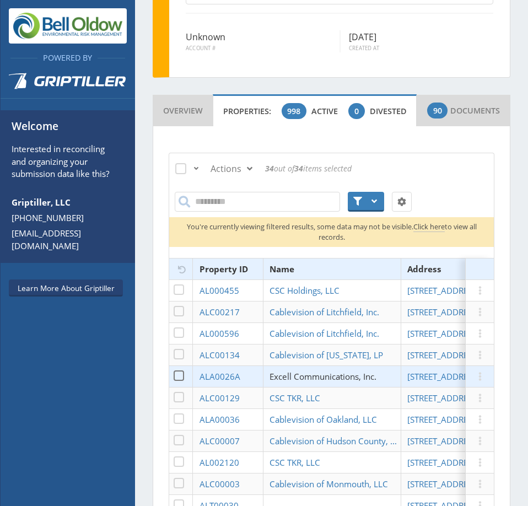
click at [368, 382] on span "Excell Communications, Inc." at bounding box center [323, 376] width 107 height 11
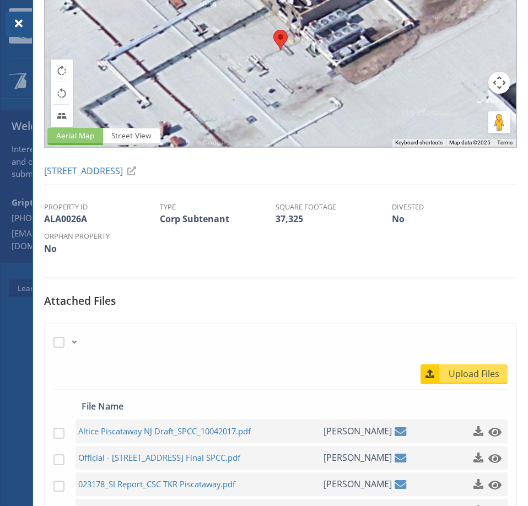
scroll to position [221, 0]
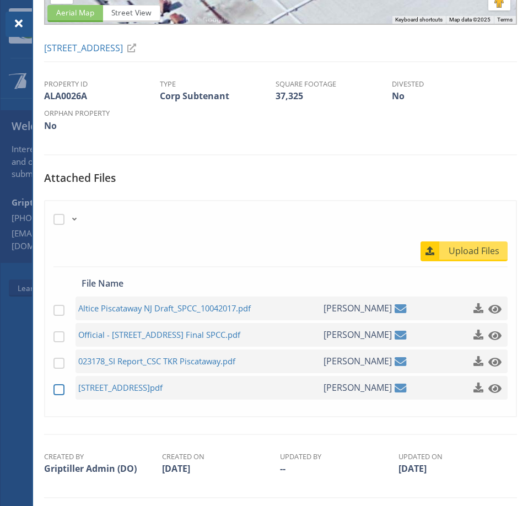
click at [61, 395] on span at bounding box center [58, 389] width 11 height 11
click at [111, 395] on span "[STREET_ADDRESS]pdf" at bounding box center [186, 388] width 216 height 14
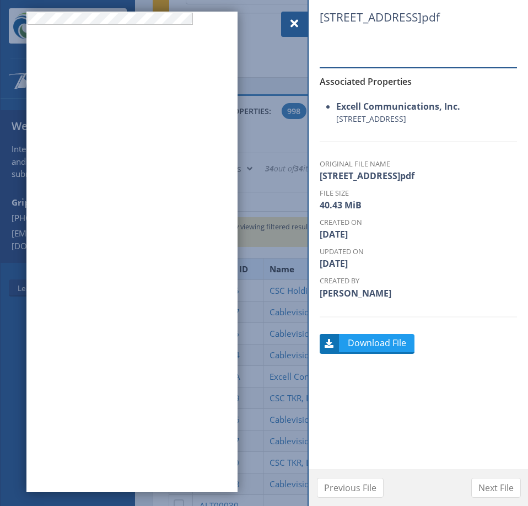
click at [295, 22] on span at bounding box center [294, 23] width 13 height 13
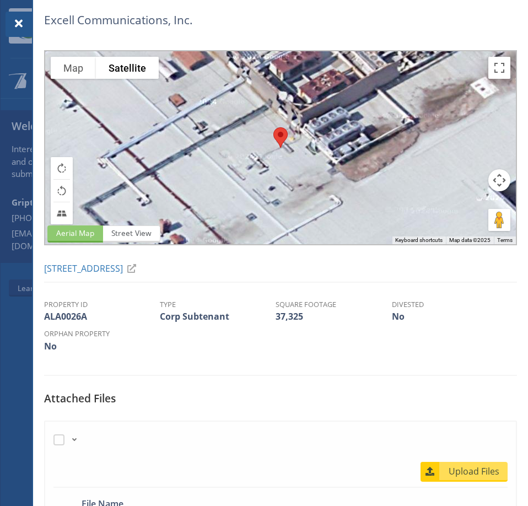
click at [19, 23] on span at bounding box center [18, 23] width 13 height 13
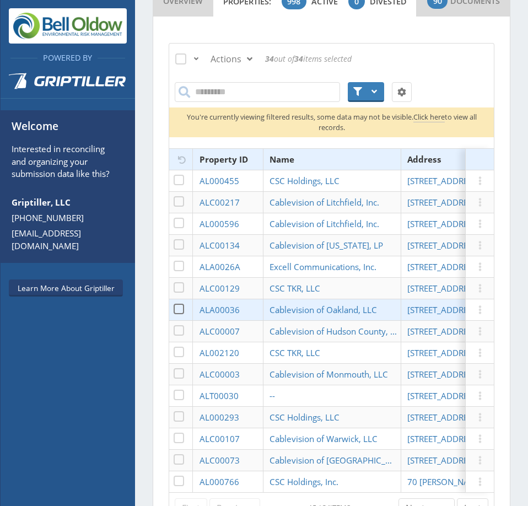
scroll to position [527, 0]
click at [438, 315] on span "[STREET_ADDRESS]" at bounding box center [444, 309] width 72 height 11
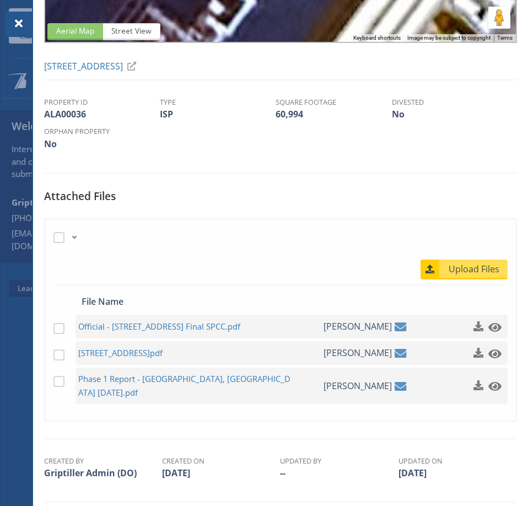
scroll to position [214, 0]
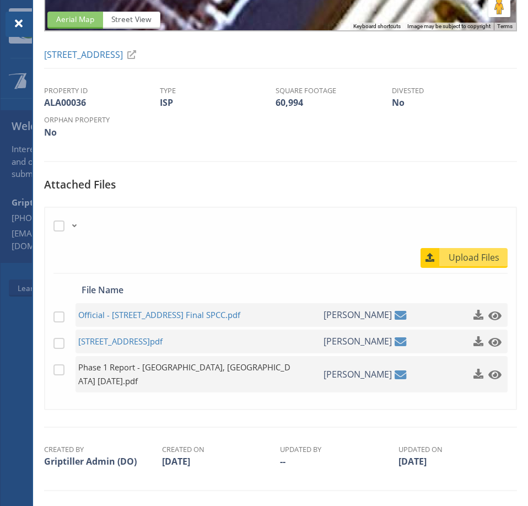
click at [136, 369] on span "Phase 1 Report - [GEOGRAPHIC_DATA], [GEOGRAPHIC_DATA] [DATE].pdf" at bounding box center [186, 375] width 216 height 28
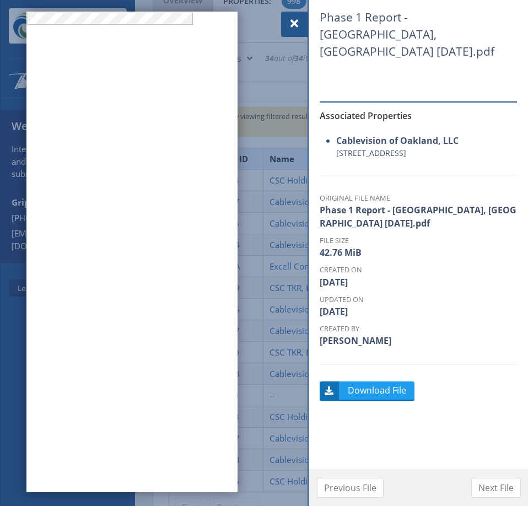
click at [292, 18] on span at bounding box center [294, 23] width 13 height 13
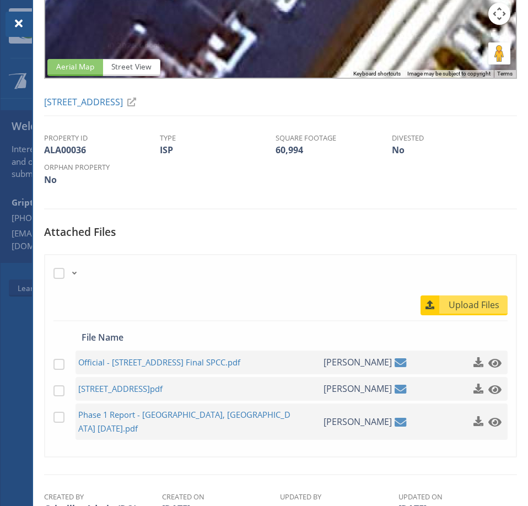
scroll to position [214, 0]
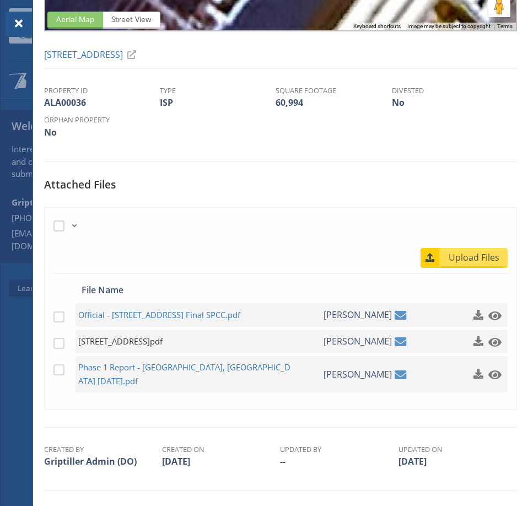
click at [111, 340] on span "[STREET_ADDRESS]pdf" at bounding box center [186, 342] width 216 height 14
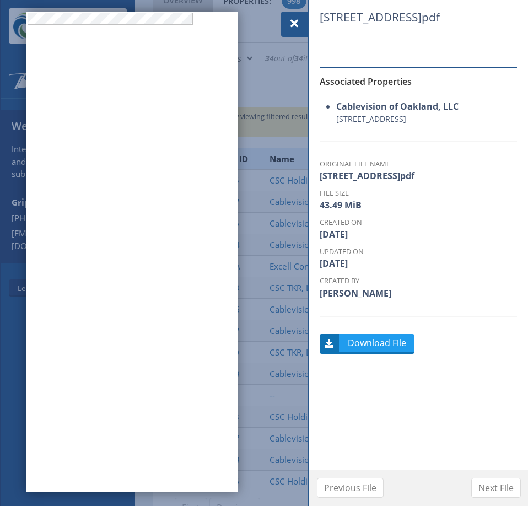
click at [298, 24] on span at bounding box center [294, 23] width 13 height 13
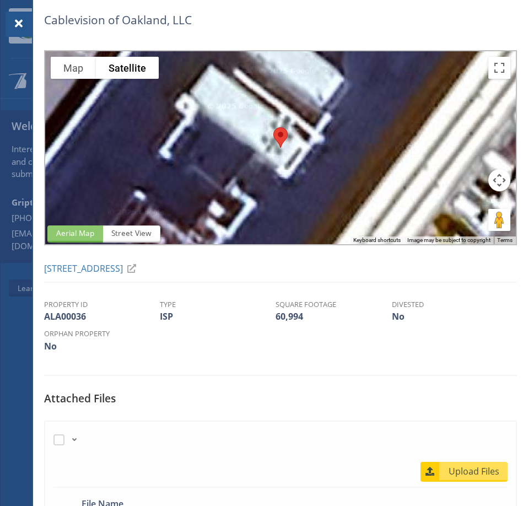
click at [15, 22] on span at bounding box center [18, 23] width 13 height 13
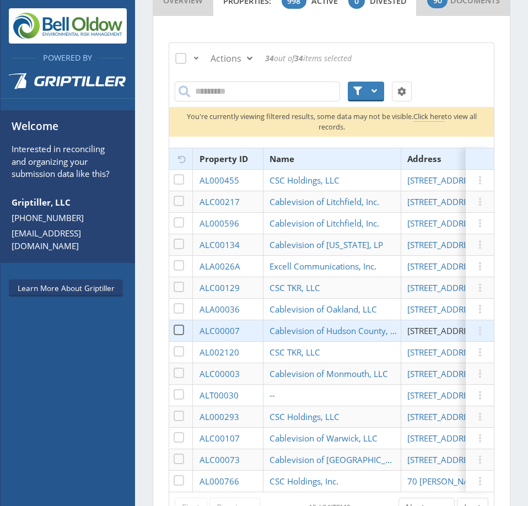
click at [421, 334] on span "[STREET_ADDRESS][PERSON_NAME]" at bounding box center [476, 330] width 137 height 11
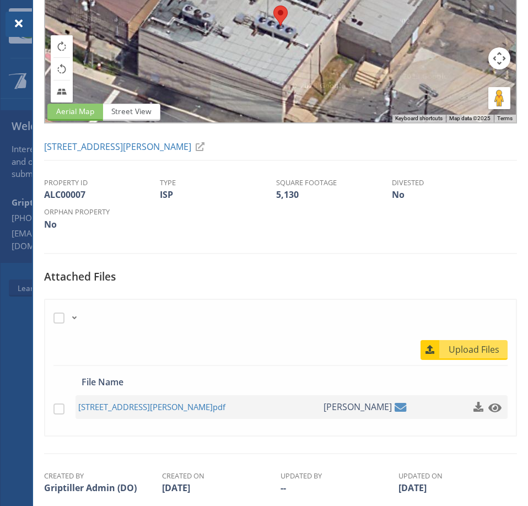
scroll to position [161, 0]
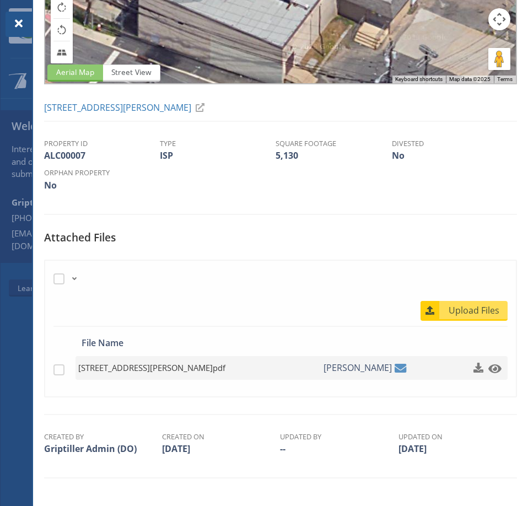
click at [161, 369] on span "[STREET_ADDRESS][PERSON_NAME]pdf" at bounding box center [186, 368] width 216 height 14
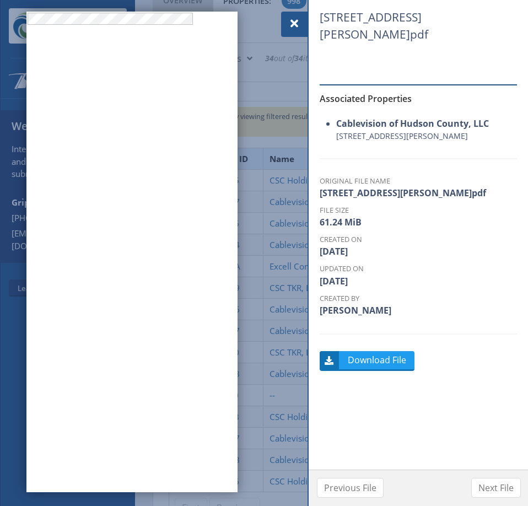
click at [300, 22] on span at bounding box center [294, 23] width 13 height 13
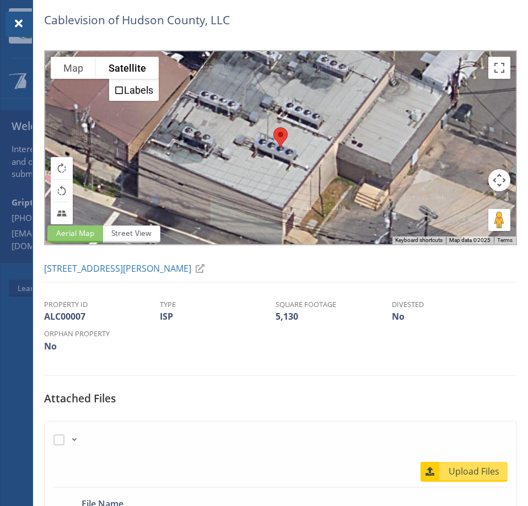
click at [12, 18] on div at bounding box center [19, 24] width 26 height 25
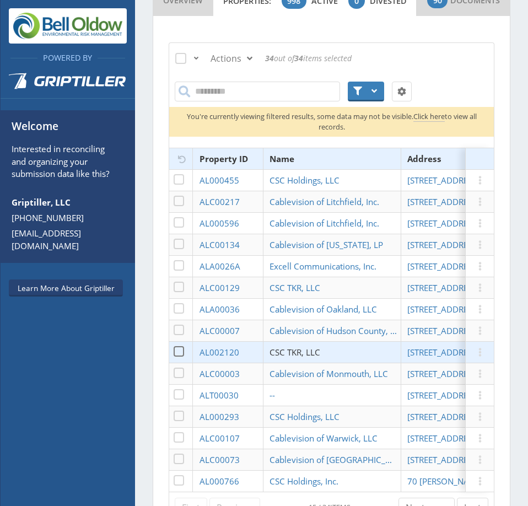
click at [294, 358] on span "CSC TKR, LLC" at bounding box center [295, 352] width 51 height 11
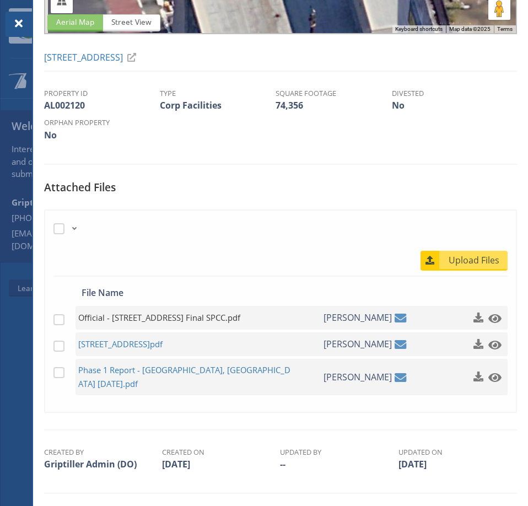
scroll to position [214, 0]
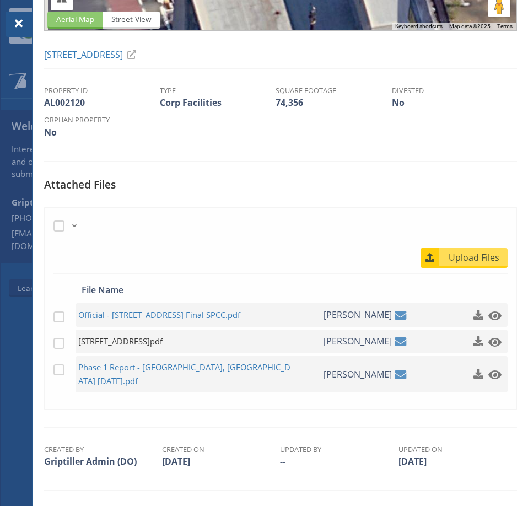
click at [157, 339] on span "[STREET_ADDRESS]pdf" at bounding box center [186, 342] width 216 height 14
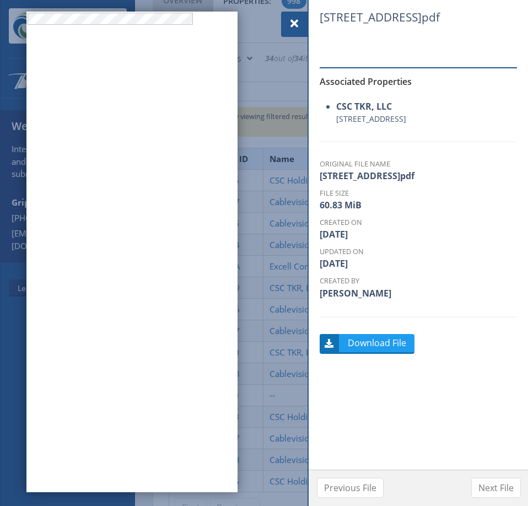
click at [297, 25] on span at bounding box center [294, 23] width 13 height 13
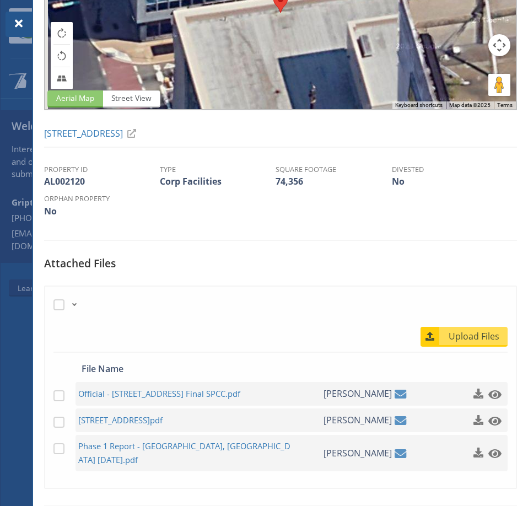
scroll to position [214, 0]
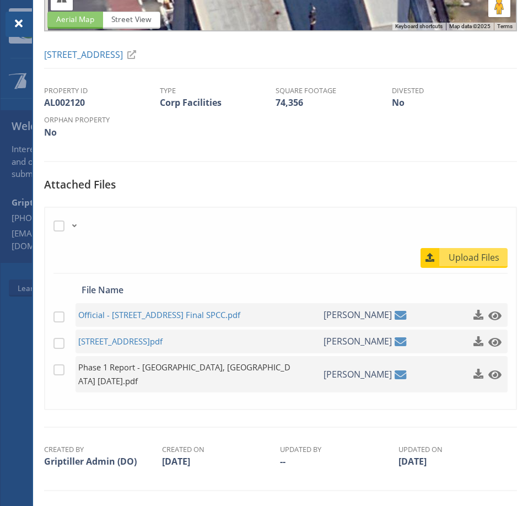
click at [188, 369] on span "Phase 1 Report - [GEOGRAPHIC_DATA], [GEOGRAPHIC_DATA] [DATE].pdf" at bounding box center [186, 375] width 216 height 28
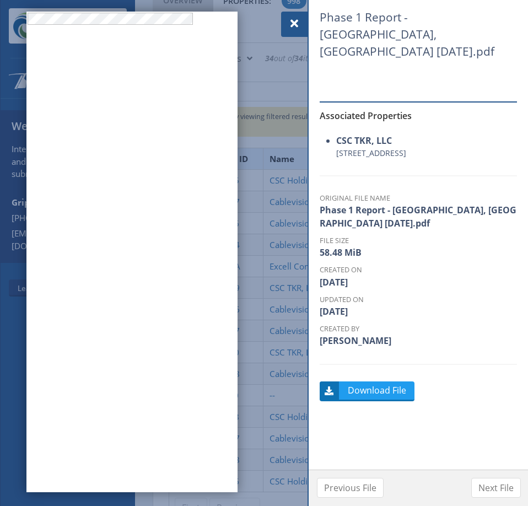
click at [296, 21] on span at bounding box center [294, 23] width 13 height 13
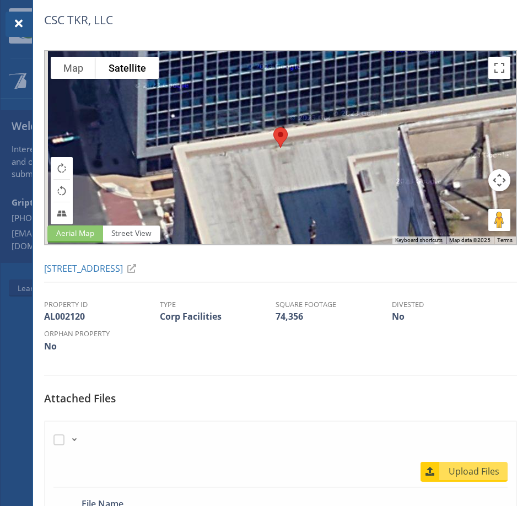
click at [24, 24] on span at bounding box center [18, 23] width 13 height 13
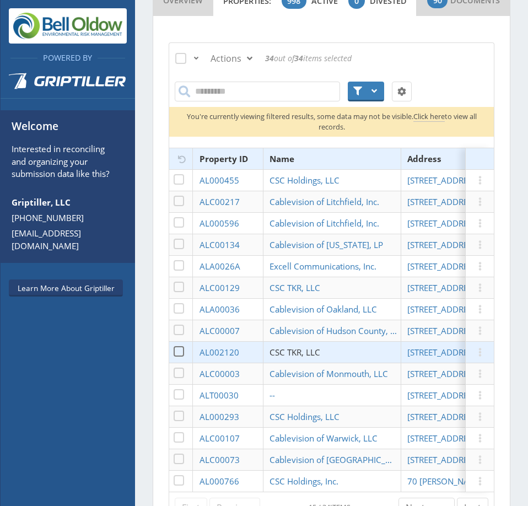
click at [307, 356] on span "CSC TKR, LLC" at bounding box center [295, 352] width 51 height 11
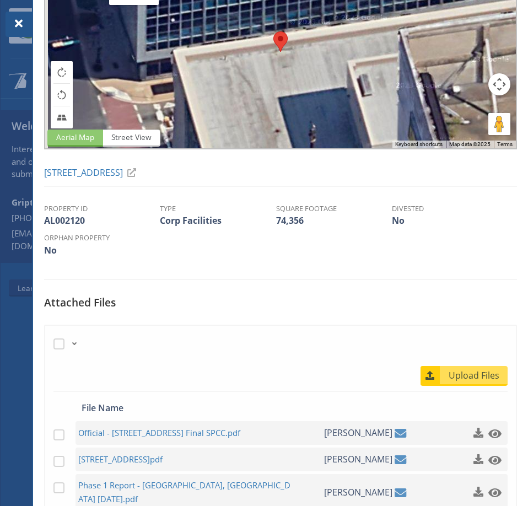
scroll to position [214, 0]
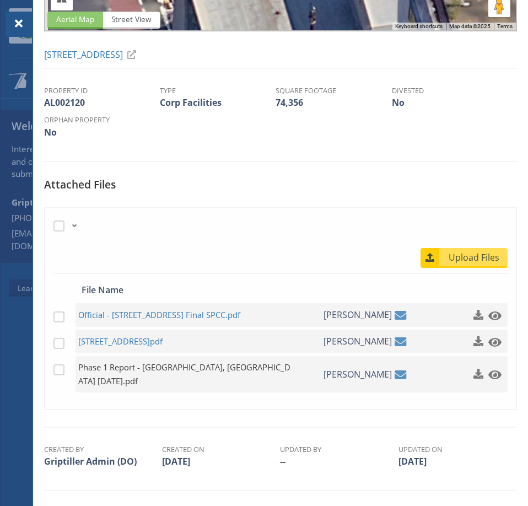
click at [143, 368] on span "Phase 1 Report - [GEOGRAPHIC_DATA], [GEOGRAPHIC_DATA] [DATE].pdf" at bounding box center [186, 375] width 216 height 28
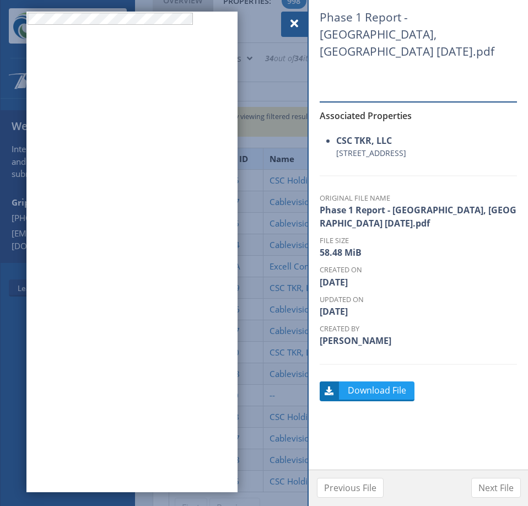
click at [294, 24] on span at bounding box center [294, 23] width 13 height 13
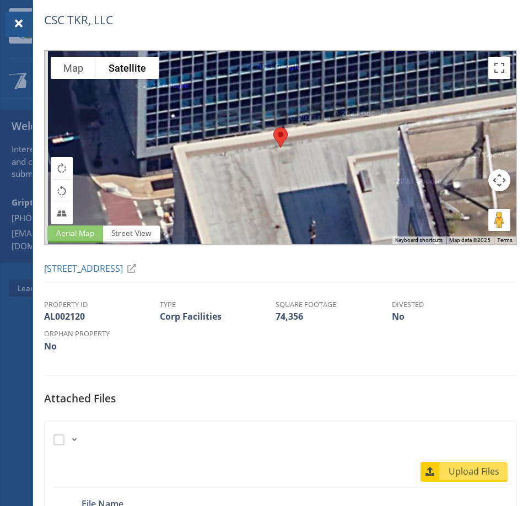
scroll to position [214, 0]
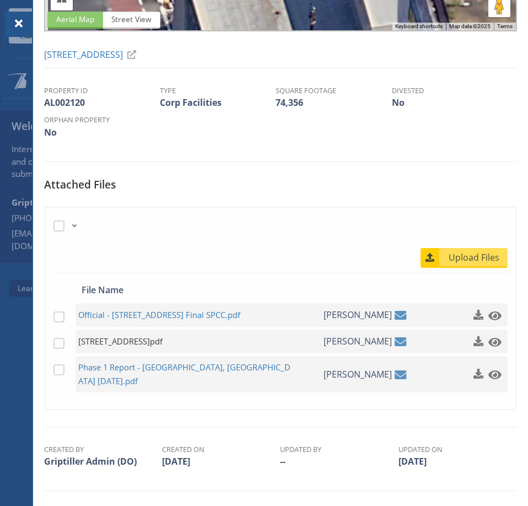
click at [153, 341] on span "[STREET_ADDRESS]pdf" at bounding box center [186, 342] width 216 height 14
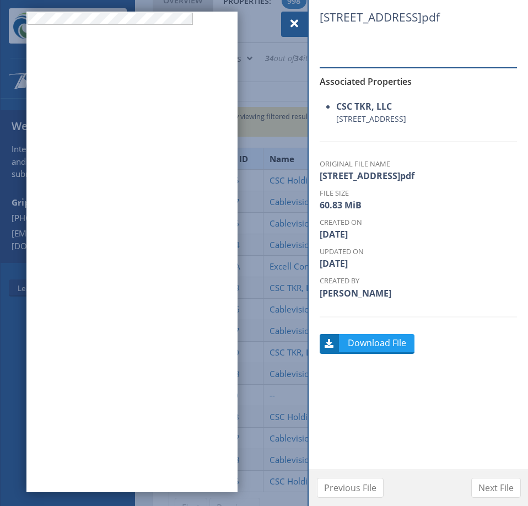
click at [286, 24] on div at bounding box center [294, 24] width 26 height 25
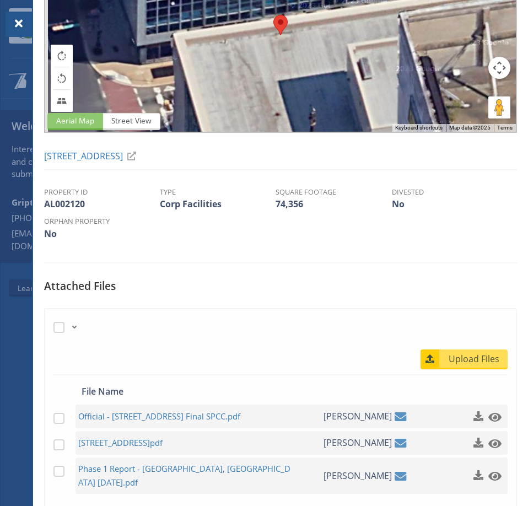
scroll to position [214, 0]
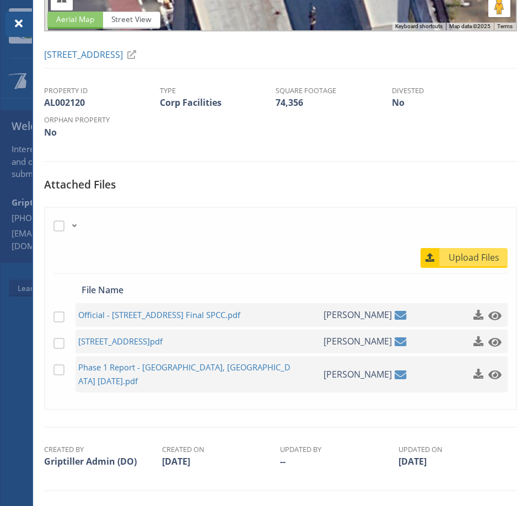
click at [14, 286] on div at bounding box center [264, 253] width 528 height 506
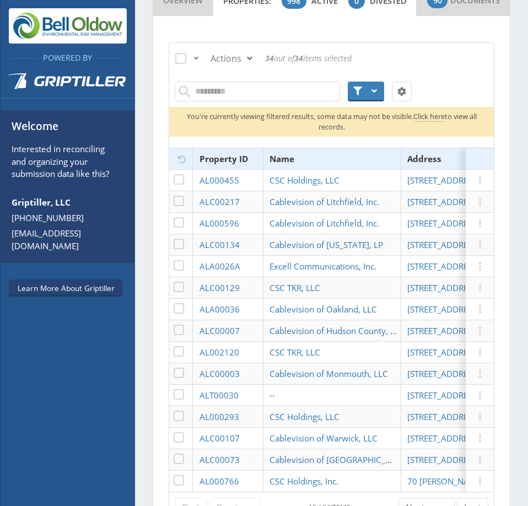
click at [74, 362] on div "Powered By Welcome Interested in reconciling and organizing your submission dat…" at bounding box center [67, 253] width 135 height 506
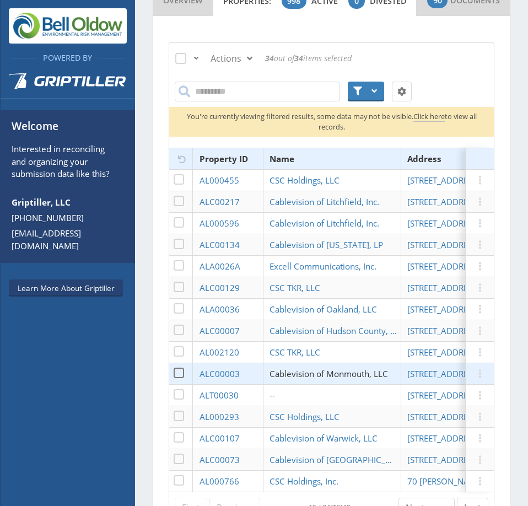
click at [380, 379] on span "Cablevision of Monmouth, LLC" at bounding box center [329, 373] width 119 height 11
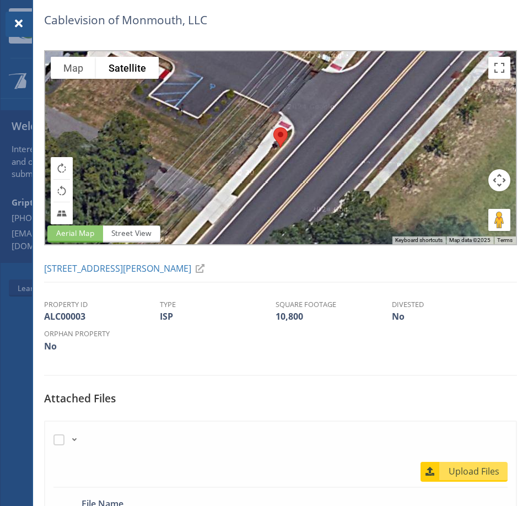
scroll to position [161, 0]
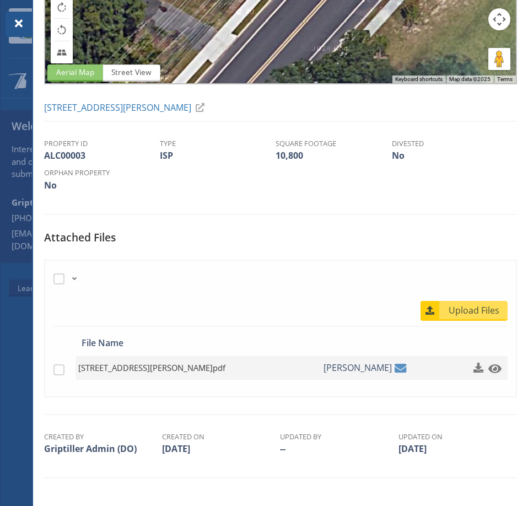
click at [186, 369] on span "[STREET_ADDRESS][PERSON_NAME]pdf" at bounding box center [186, 368] width 216 height 14
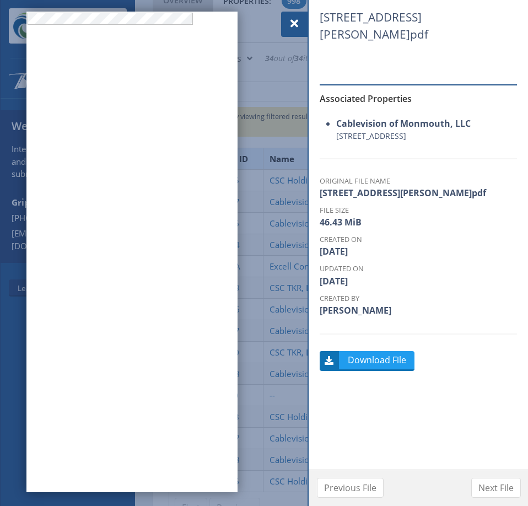
click at [301, 22] on span at bounding box center [294, 23] width 13 height 13
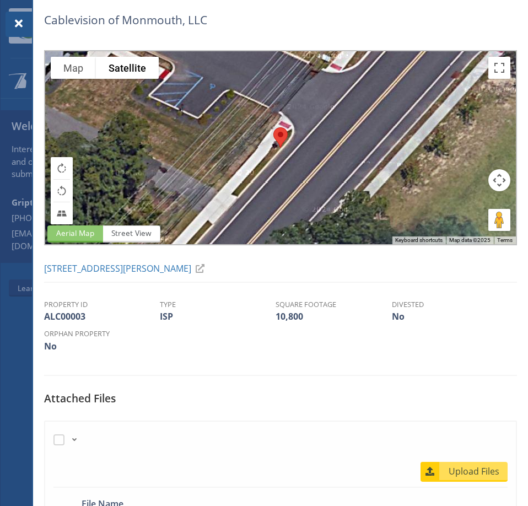
click at [21, 24] on span at bounding box center [18, 23] width 13 height 13
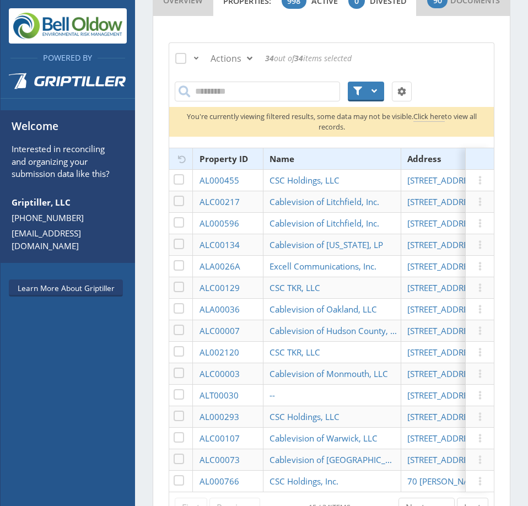
click at [424, 68] on div "All Just this page None Actions Export Selected as CSV Export Selected as Excel…" at bounding box center [331, 59] width 316 height 20
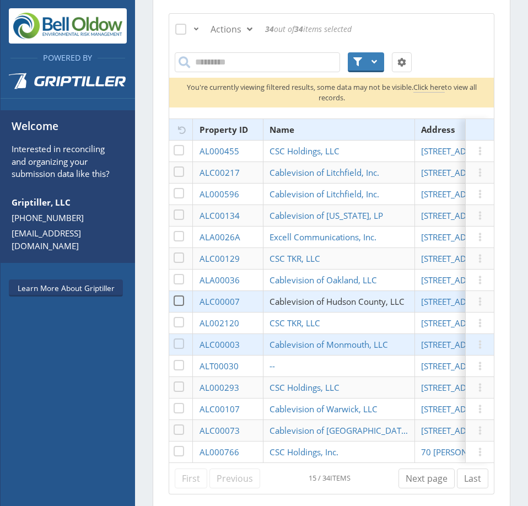
scroll to position [620, 0]
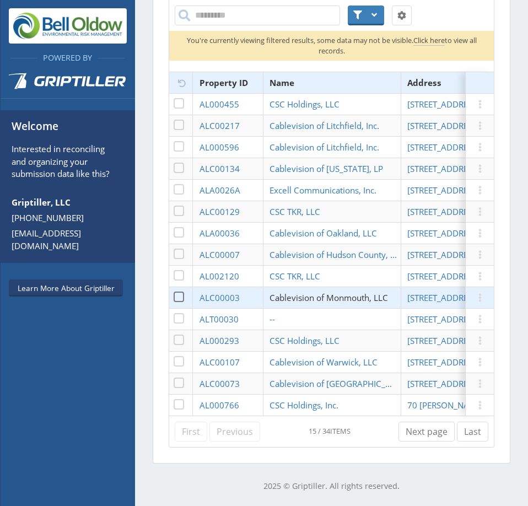
click at [368, 293] on span "Cablevision of Monmouth, LLC" at bounding box center [329, 297] width 119 height 11
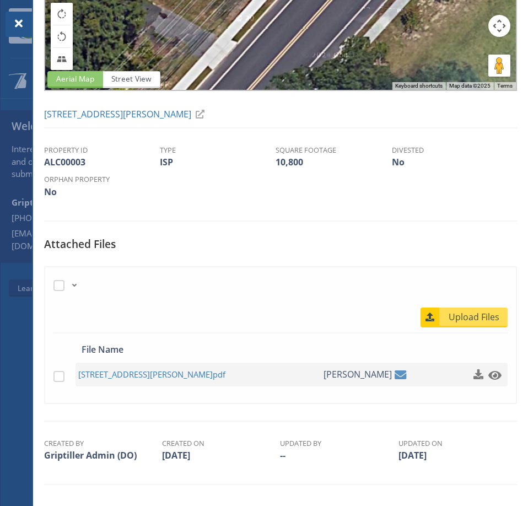
scroll to position [161, 0]
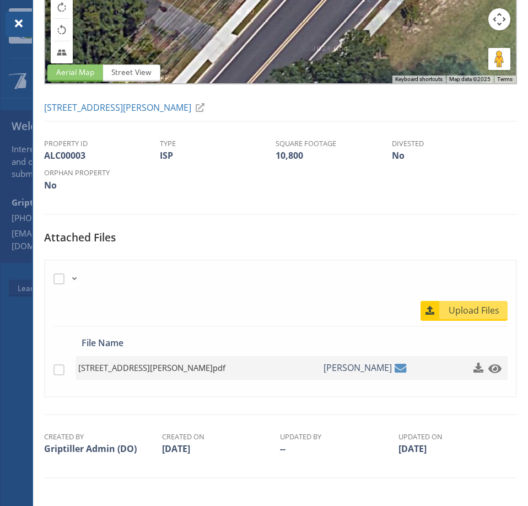
click at [137, 367] on span "[STREET_ADDRESS][PERSON_NAME]pdf" at bounding box center [186, 368] width 216 height 14
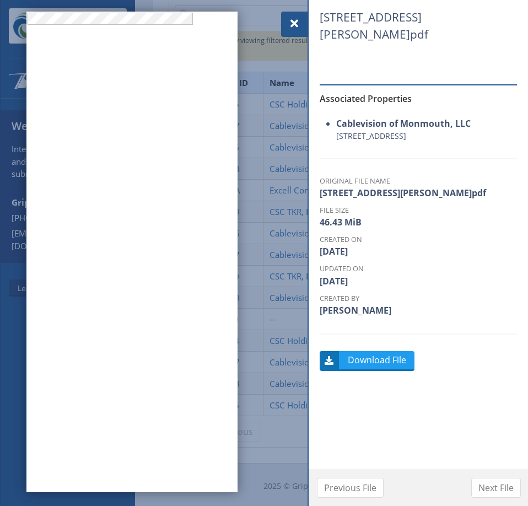
click at [298, 22] on span at bounding box center [294, 23] width 13 height 13
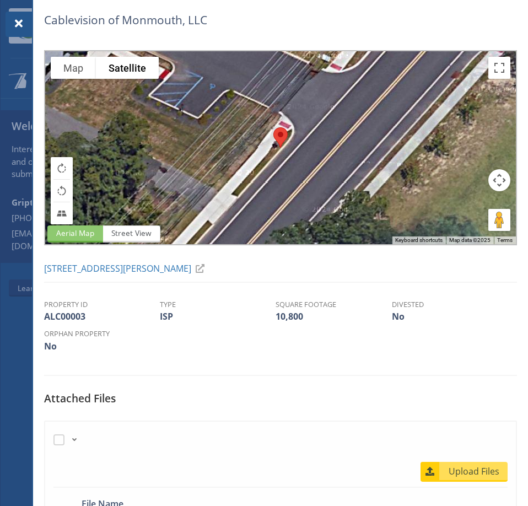
click at [20, 20] on span at bounding box center [18, 23] width 13 height 13
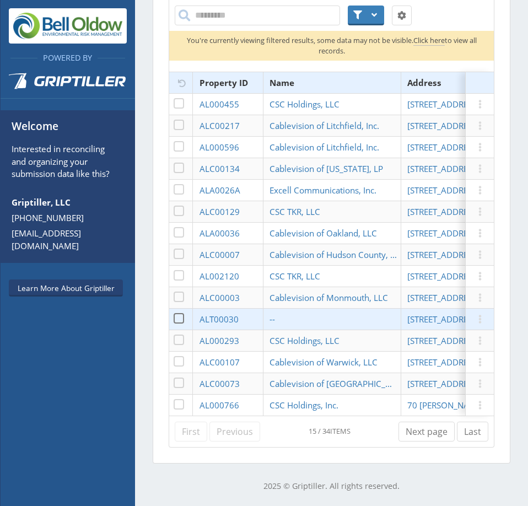
click at [365, 315] on td "--" at bounding box center [332, 320] width 138 height 22
click at [424, 314] on span "[STREET_ADDRESS]" at bounding box center [444, 319] width 72 height 11
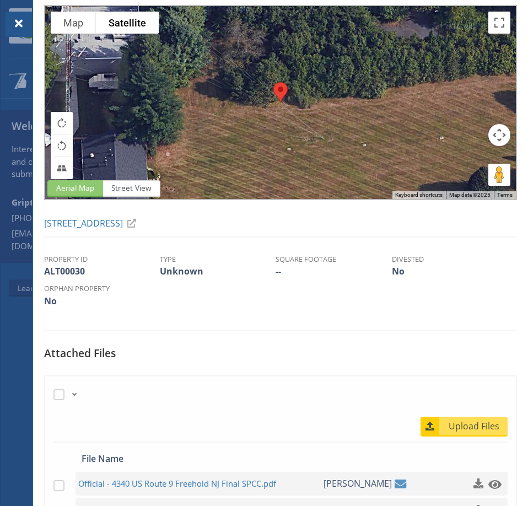
scroll to position [187, 0]
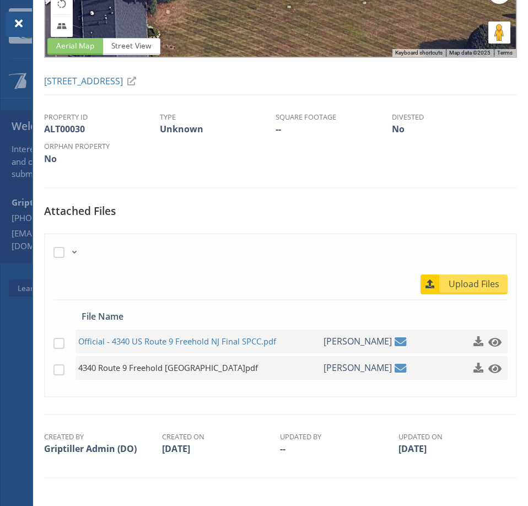
click at [144, 366] on span "4340 Route 9 Freehold [GEOGRAPHIC_DATA]pdf" at bounding box center [186, 368] width 216 height 14
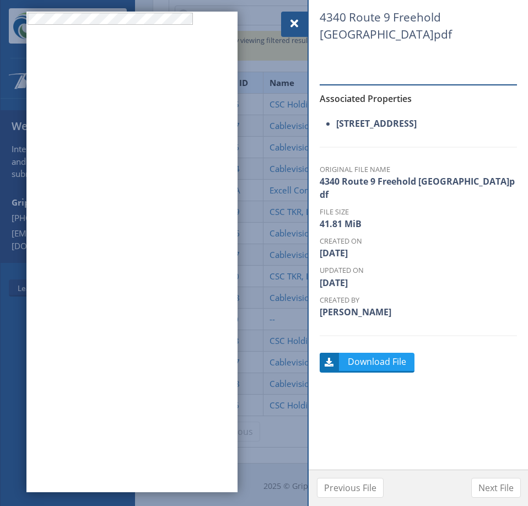
click at [292, 24] on span at bounding box center [294, 23] width 13 height 13
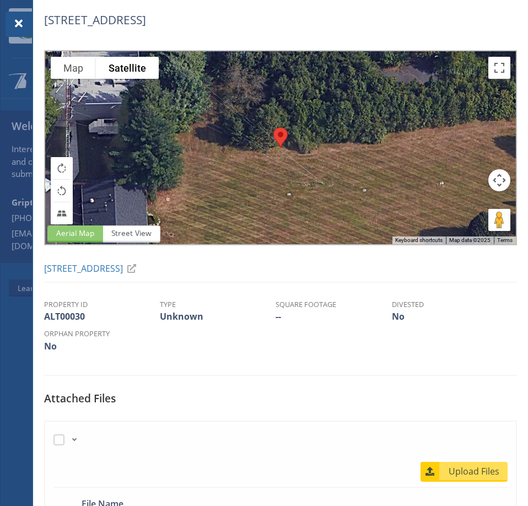
click at [14, 24] on span at bounding box center [18, 23] width 13 height 13
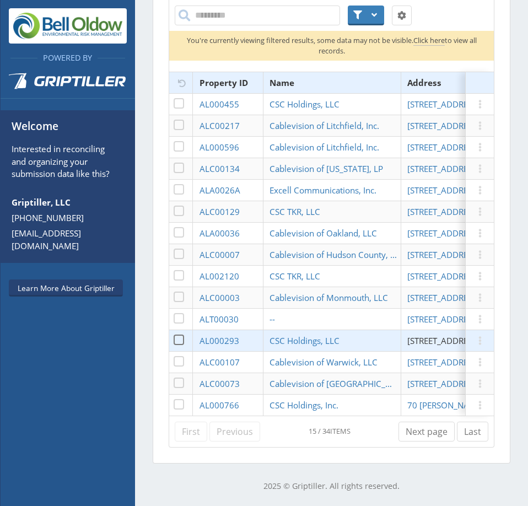
click at [430, 336] on span "[STREET_ADDRESS]" at bounding box center [444, 340] width 72 height 11
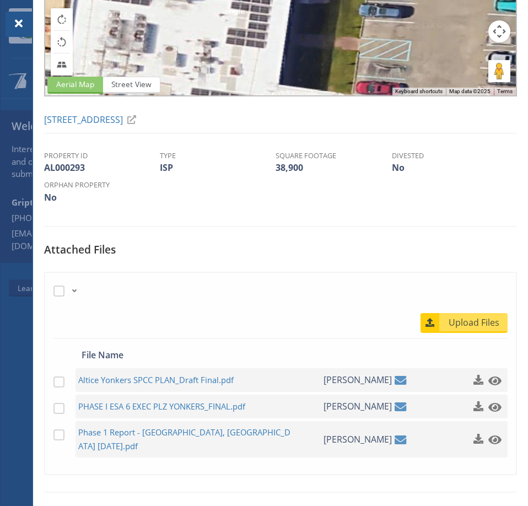
scroll to position [165, 0]
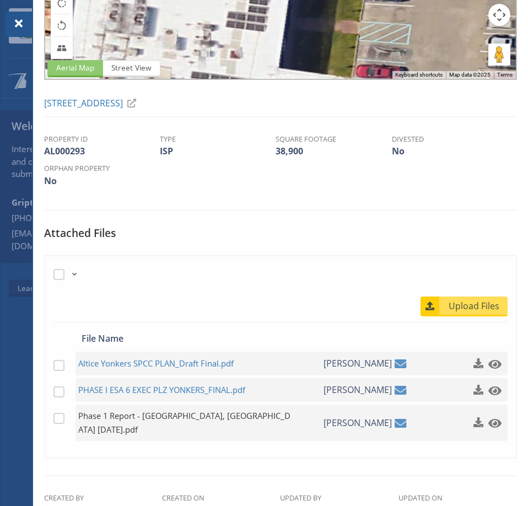
click at [174, 414] on span "Phase 1 Report - [GEOGRAPHIC_DATA], [GEOGRAPHIC_DATA] [DATE].pdf" at bounding box center [186, 423] width 216 height 28
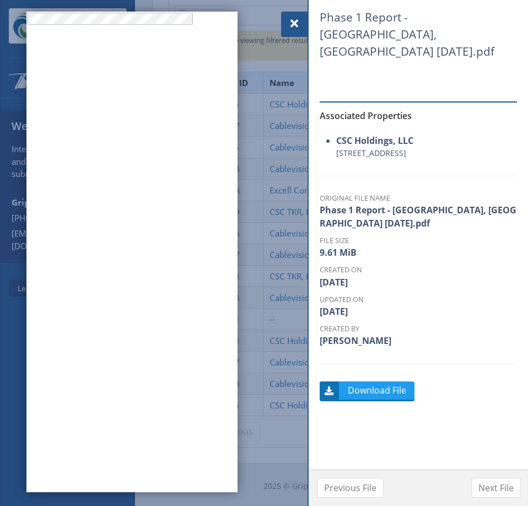
click at [292, 15] on div at bounding box center [294, 24] width 26 height 25
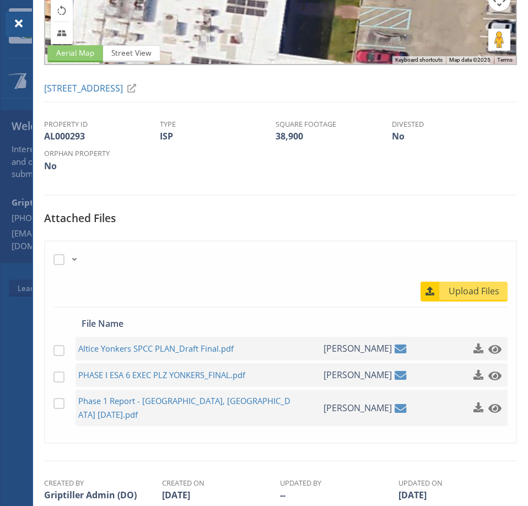
scroll to position [214, 0]
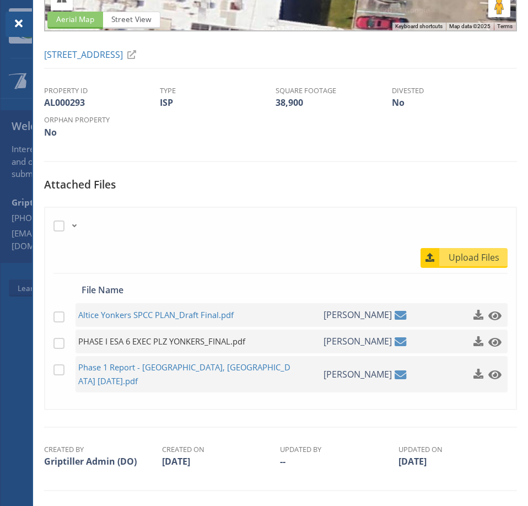
click at [211, 342] on span "PHASE I ESA 6 EXEC PLZ YONKERS_FINAL.pdf" at bounding box center [186, 342] width 216 height 14
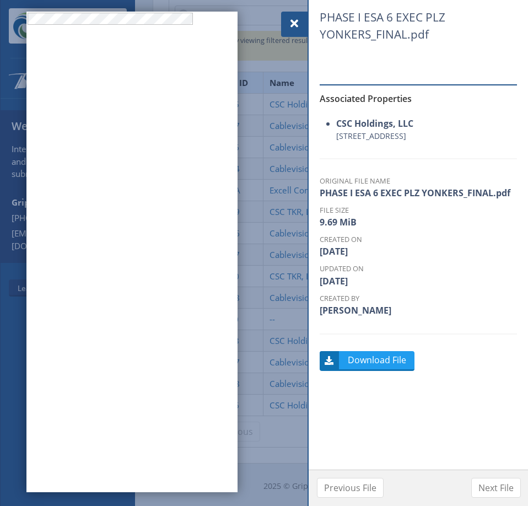
click at [292, 22] on span at bounding box center [294, 23] width 13 height 13
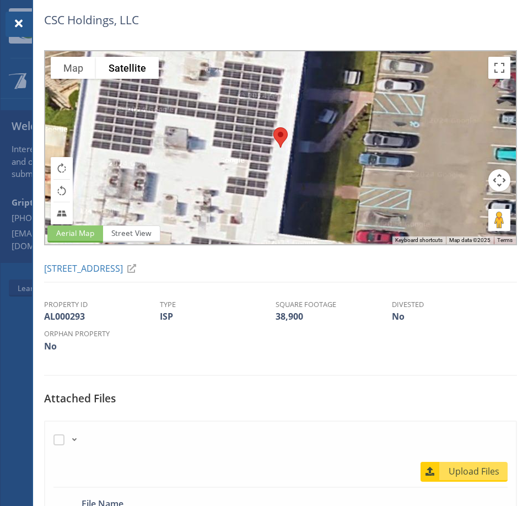
click at [17, 22] on span at bounding box center [18, 23] width 13 height 13
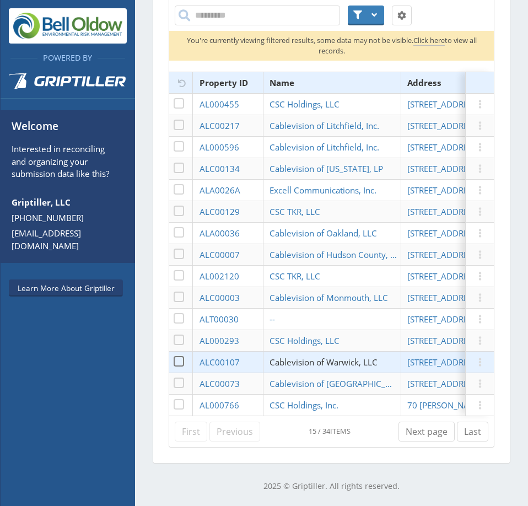
click at [333, 357] on span "Cablevision of Warwick, LLC" at bounding box center [324, 362] width 108 height 11
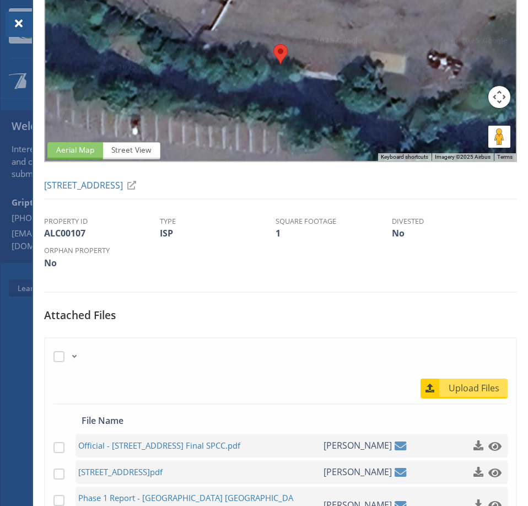
scroll to position [214, 0]
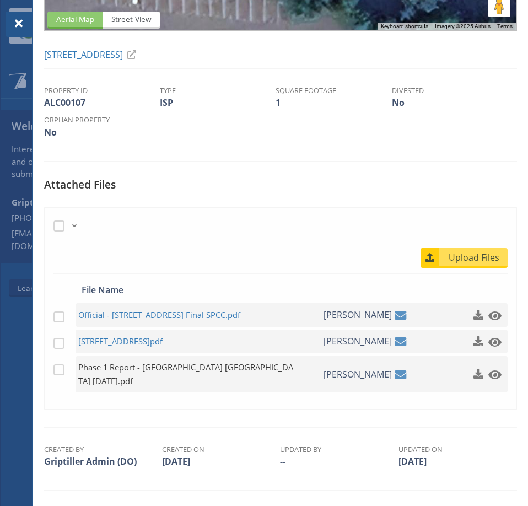
click at [119, 367] on span "Phase 1 Report - [GEOGRAPHIC_DATA] [GEOGRAPHIC_DATA] [DATE].pdf" at bounding box center [186, 375] width 216 height 28
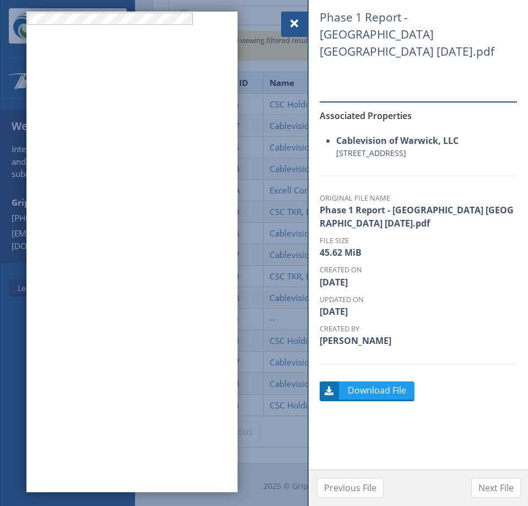
click at [291, 27] on span at bounding box center [294, 23] width 13 height 13
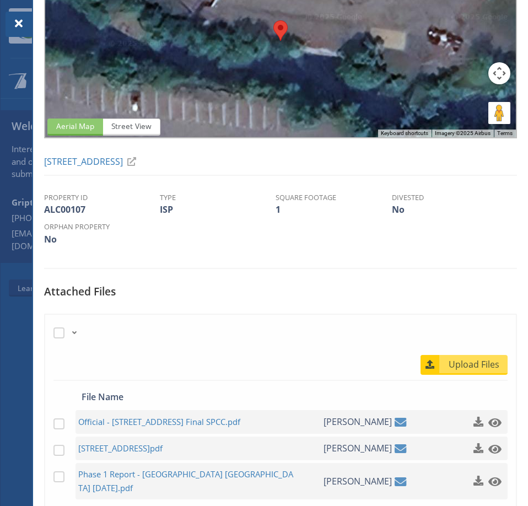
scroll to position [214, 0]
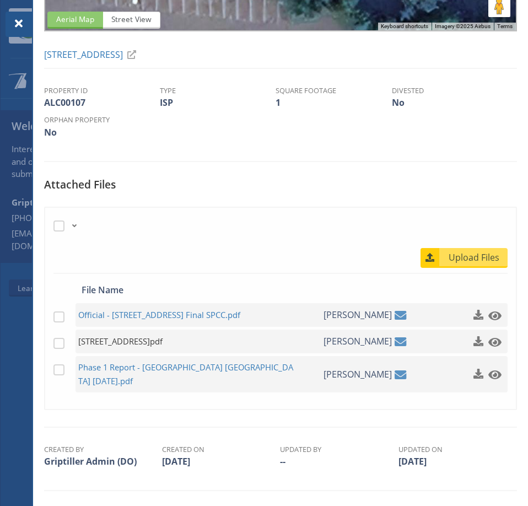
click at [146, 340] on span "[STREET_ADDRESS]pdf" at bounding box center [186, 342] width 216 height 14
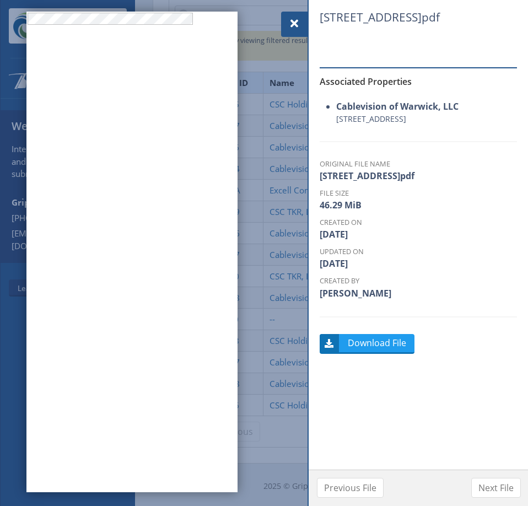
click at [266, 154] on div at bounding box center [264, 253] width 528 height 506
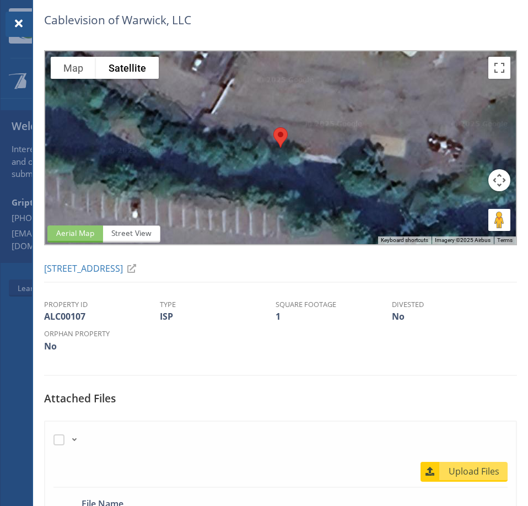
click at [11, 22] on div at bounding box center [19, 24] width 26 height 25
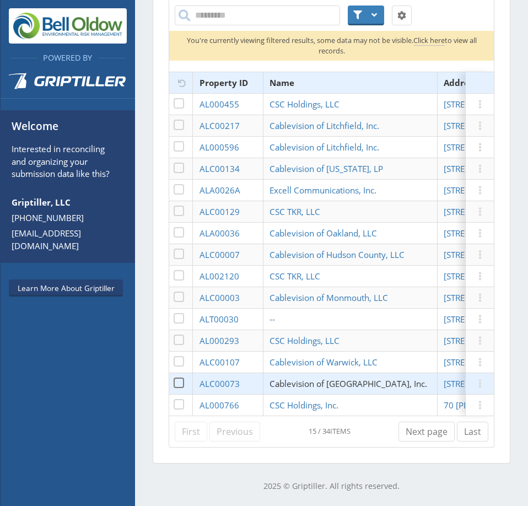
click at [402, 379] on span "Cablevision of [GEOGRAPHIC_DATA], Inc." at bounding box center [349, 383] width 158 height 11
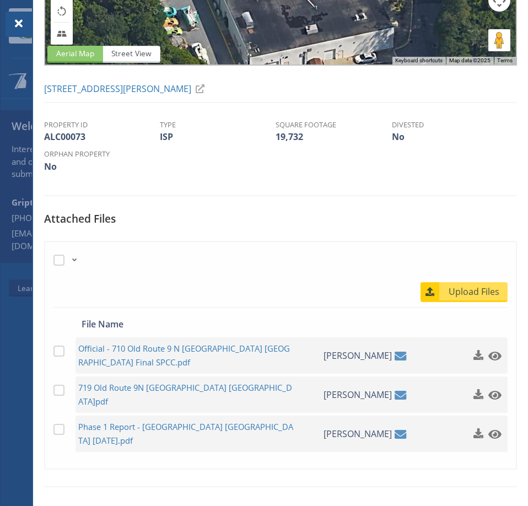
scroll to position [227, 0]
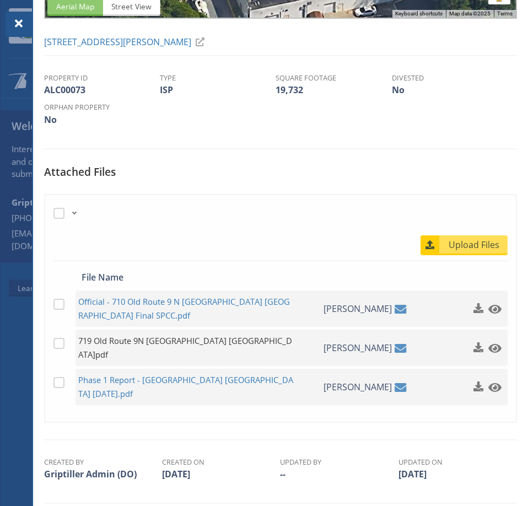
click at [200, 341] on span "719 Old Route 9N [GEOGRAPHIC_DATA] [GEOGRAPHIC_DATA]pdf" at bounding box center [186, 348] width 216 height 28
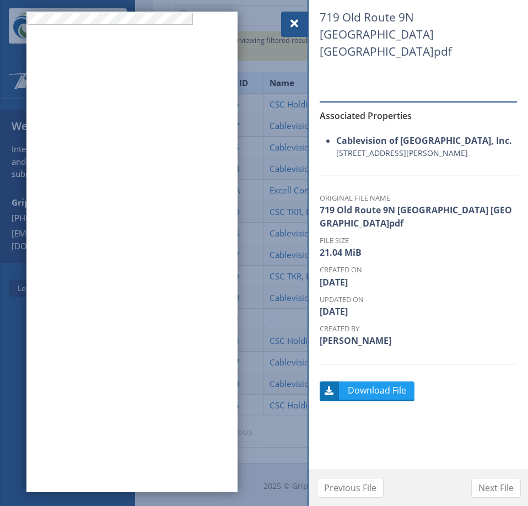
click at [291, 19] on span at bounding box center [294, 23] width 13 height 13
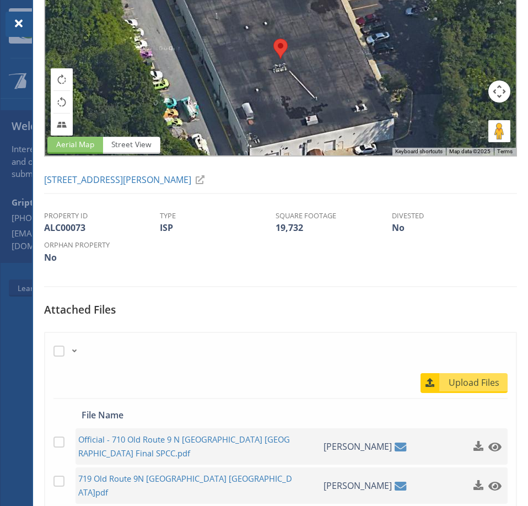
scroll to position [227, 0]
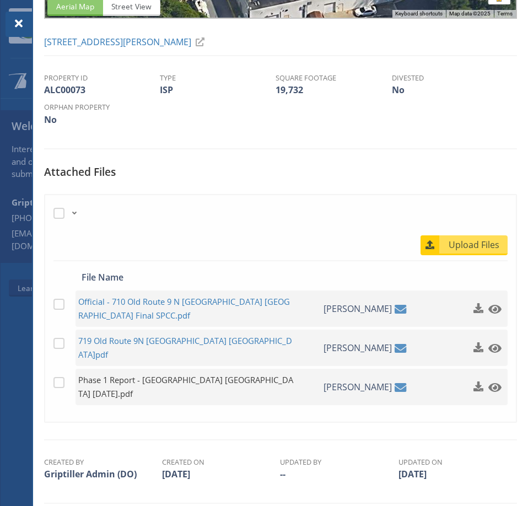
click at [164, 373] on span "Phase 1 Report - [GEOGRAPHIC_DATA] [GEOGRAPHIC_DATA] [DATE].pdf" at bounding box center [186, 387] width 216 height 28
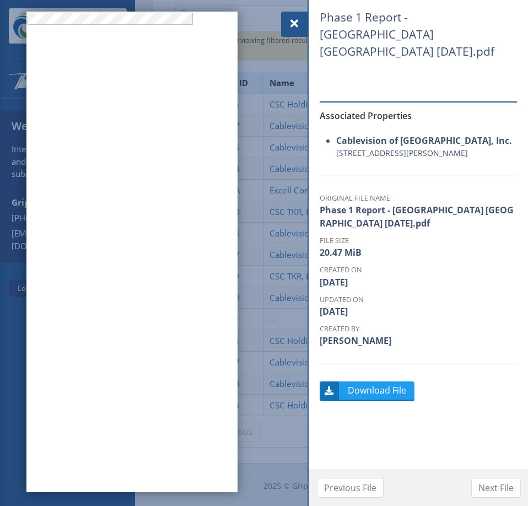
click at [437, 173] on div "Phase 1 Report - [GEOGRAPHIC_DATA] [GEOGRAPHIC_DATA] [DATE].pdf Associated Prop…" at bounding box center [418, 240] width 197 height 459
click at [295, 24] on span at bounding box center [294, 23] width 13 height 13
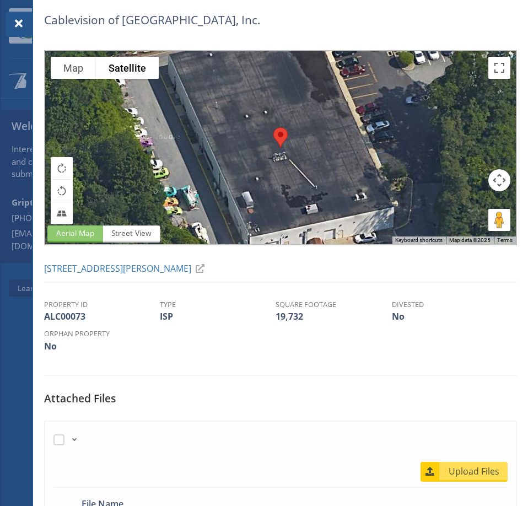
click at [21, 25] on span at bounding box center [18, 23] width 13 height 13
